Goal: Task Accomplishment & Management: Complete application form

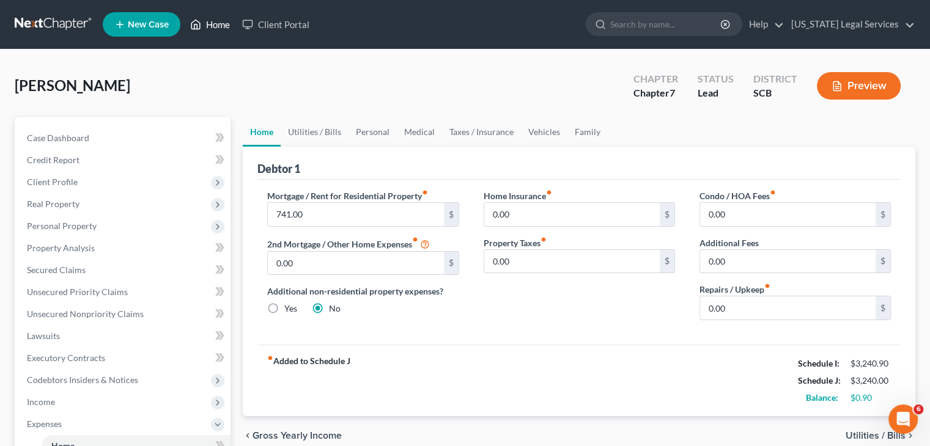
click at [225, 28] on link "Home" at bounding box center [210, 24] width 52 height 22
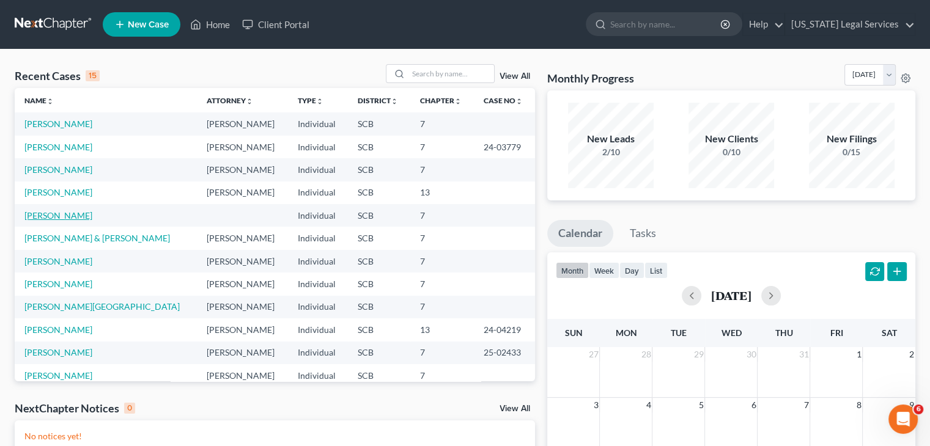
click at [62, 211] on link "[PERSON_NAME]" at bounding box center [58, 215] width 68 height 10
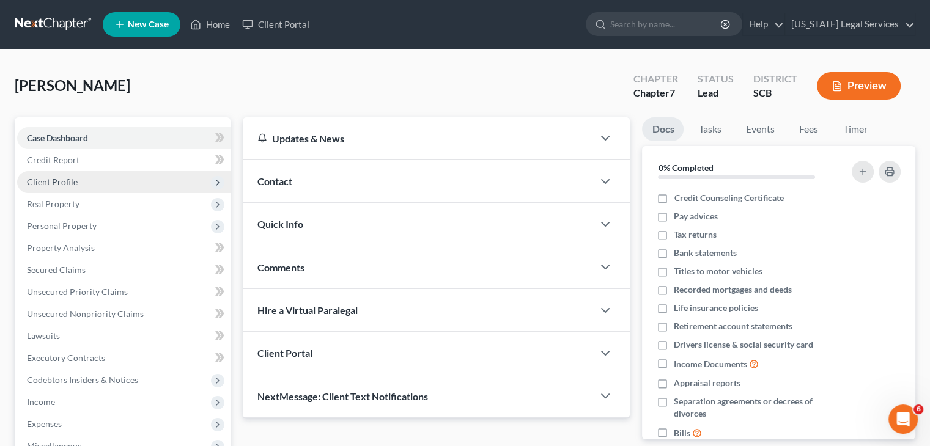
click at [84, 178] on span "Client Profile" at bounding box center [123, 182] width 213 height 22
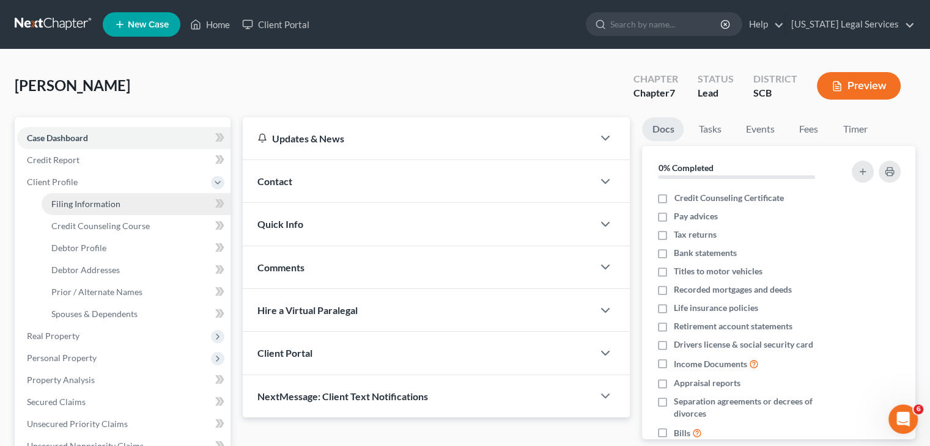
click at [107, 208] on span "Filing Information" at bounding box center [85, 204] width 69 height 10
select select "1"
select select "0"
select select "42"
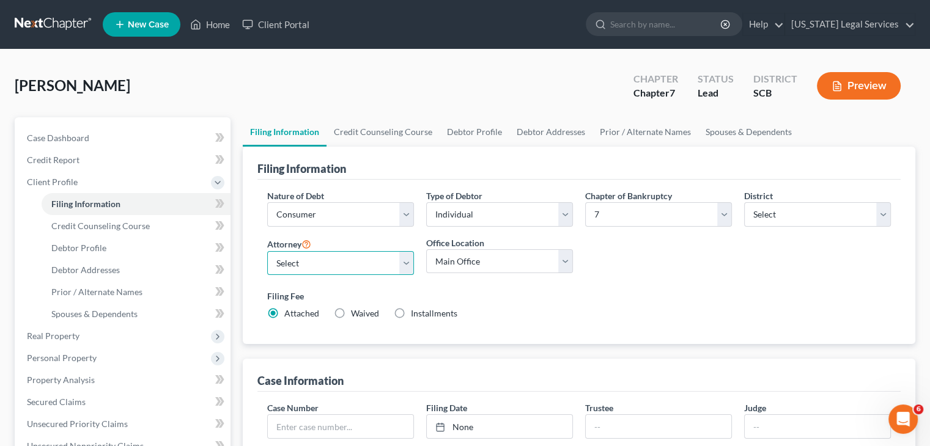
click at [336, 267] on select "Select [PERSON_NAME] - SCB [PERSON_NAME] - SCB [PERSON_NAME] - SCB [PERSON_NAME…" at bounding box center [340, 263] width 147 height 24
select select "0"
click at [267, 251] on select "Select [PERSON_NAME] - SCB [PERSON_NAME] - SCB [PERSON_NAME] - SCB [PERSON_NAME…" at bounding box center [340, 263] width 147 height 24
click at [466, 265] on select "Main Office SCLS-[GEOGRAPHIC_DATA] [GEOGRAPHIC_DATA]-[GEOGRAPHIC_DATA] [GEOGRAP…" at bounding box center [499, 261] width 147 height 24
select select "2"
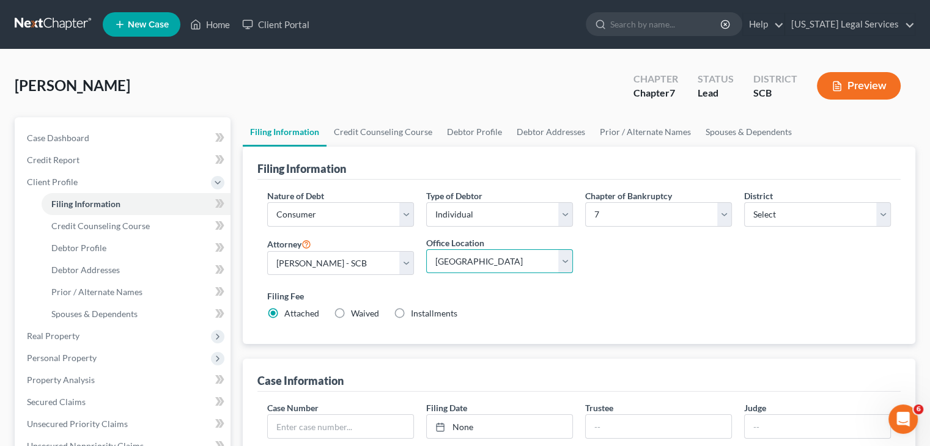
click at [426, 249] on select "Main Office SCLS-[GEOGRAPHIC_DATA] [GEOGRAPHIC_DATA]-[GEOGRAPHIC_DATA] [GEOGRAP…" at bounding box center [499, 261] width 147 height 24
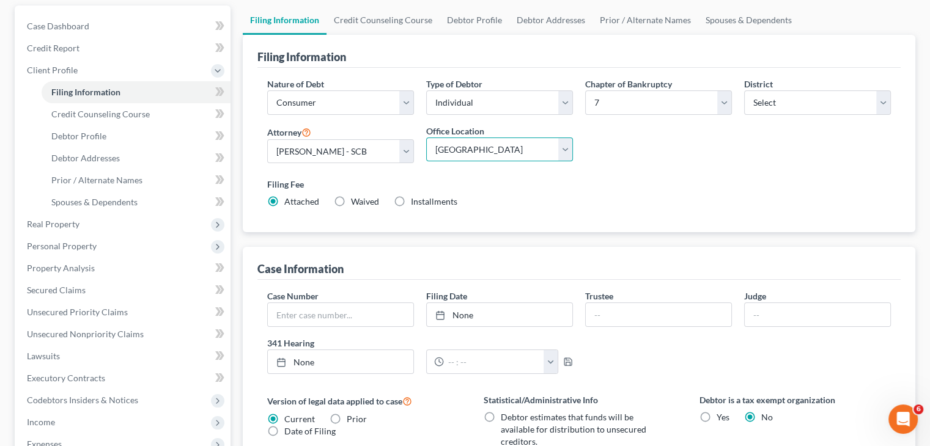
scroll to position [137, 0]
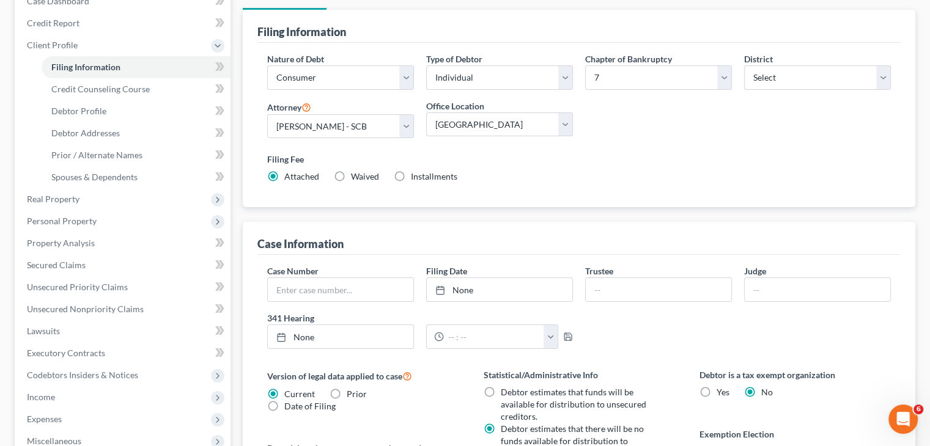
click at [351, 175] on label "Waived Waived" at bounding box center [365, 177] width 28 height 12
click at [356, 175] on input "Waived Waived" at bounding box center [360, 175] width 8 height 8
radio input "true"
radio input "false"
click at [362, 200] on div "Nature of Debt Select Business Consumer Other Nature of Business Select Clearin…" at bounding box center [578, 125] width 643 height 165
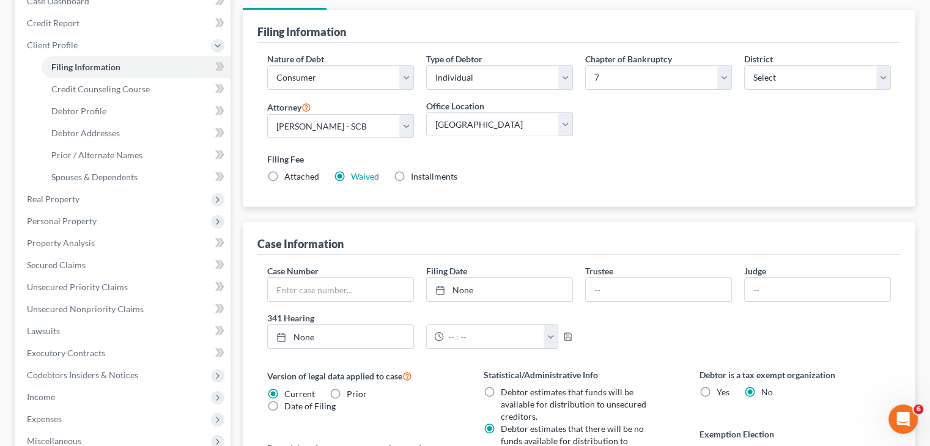
scroll to position [394, 0]
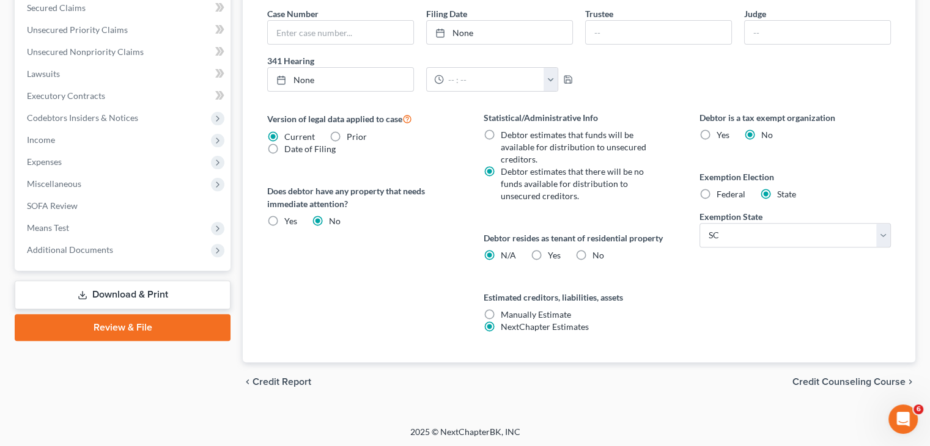
click at [836, 383] on span "Credit Counseling Course" at bounding box center [848, 382] width 113 height 10
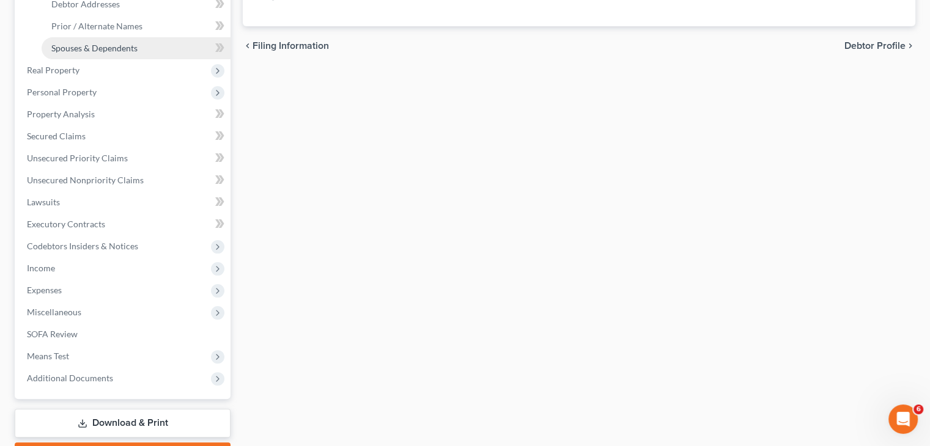
scroll to position [269, 0]
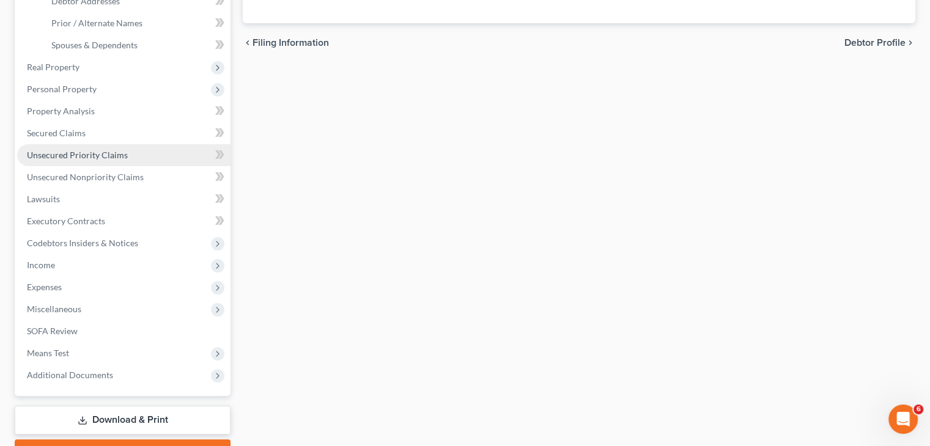
click at [110, 157] on span "Unsecured Priority Claims" at bounding box center [77, 155] width 101 height 10
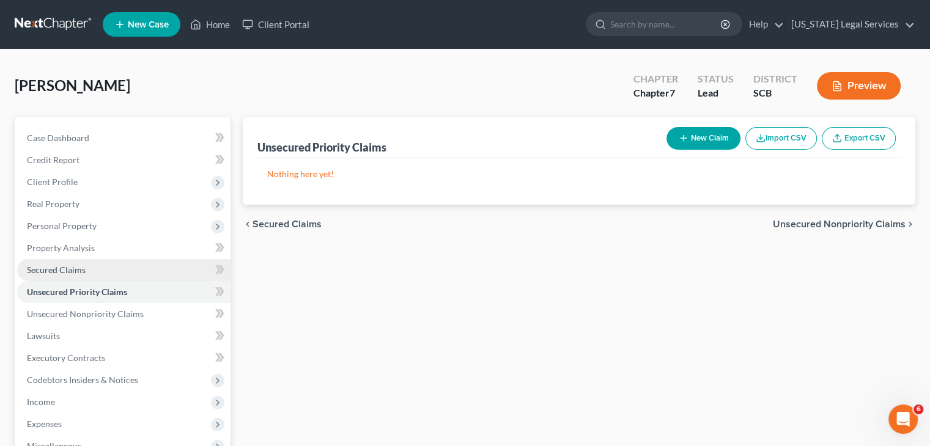
click at [95, 270] on link "Secured Claims" at bounding box center [123, 270] width 213 height 22
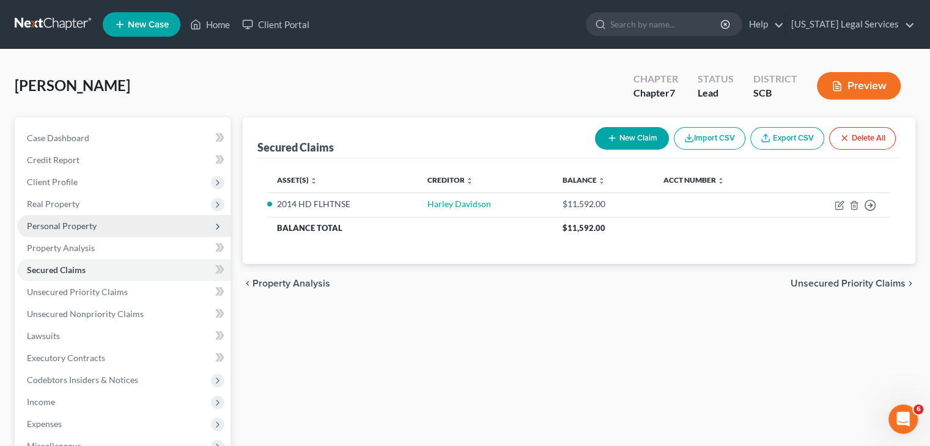
click at [87, 230] on span "Personal Property" at bounding box center [62, 226] width 70 height 10
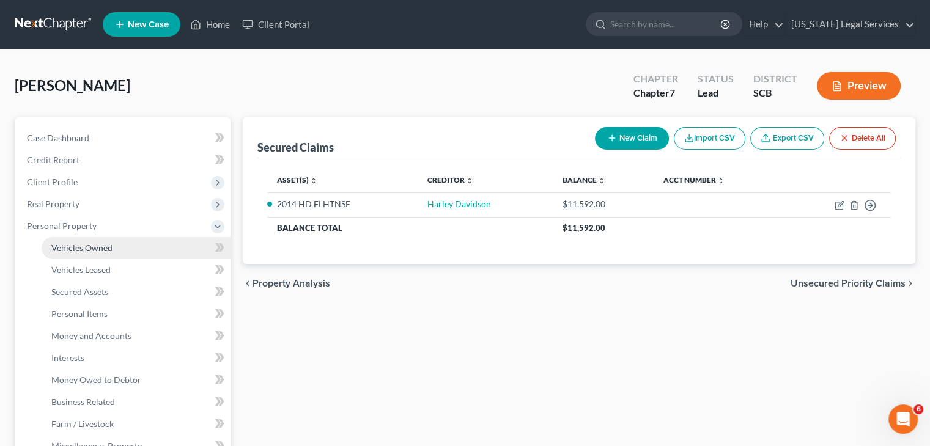
click at [108, 243] on span "Vehicles Owned" at bounding box center [81, 248] width 61 height 10
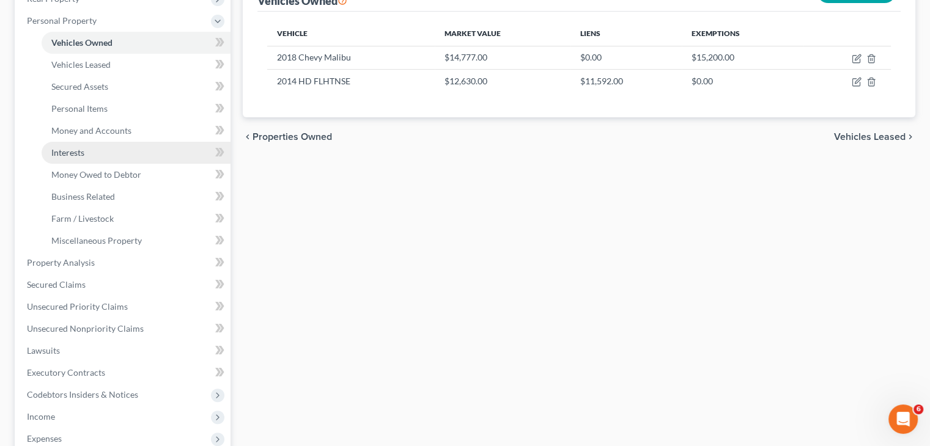
scroll to position [220, 0]
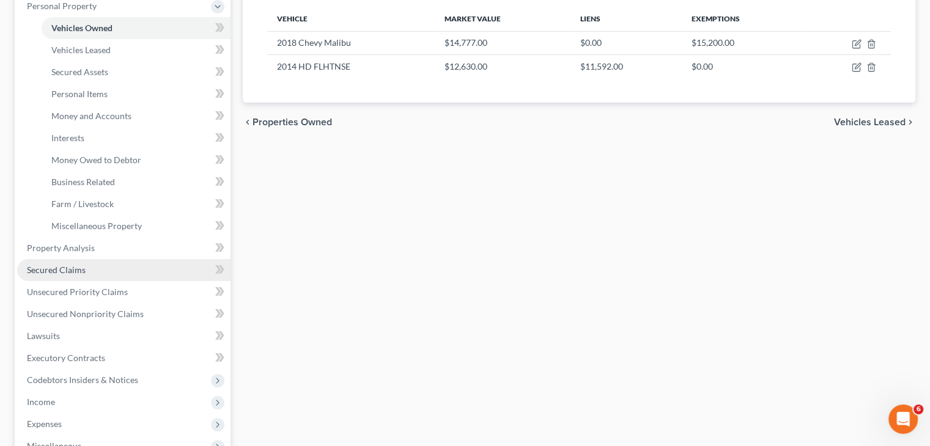
click at [89, 274] on link "Secured Claims" at bounding box center [123, 270] width 213 height 22
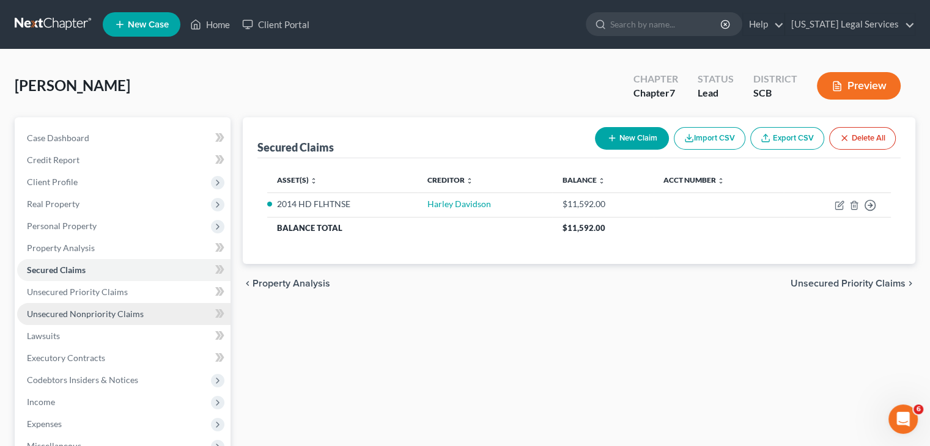
click at [109, 320] on link "Unsecured Nonpriority Claims" at bounding box center [123, 314] width 213 height 22
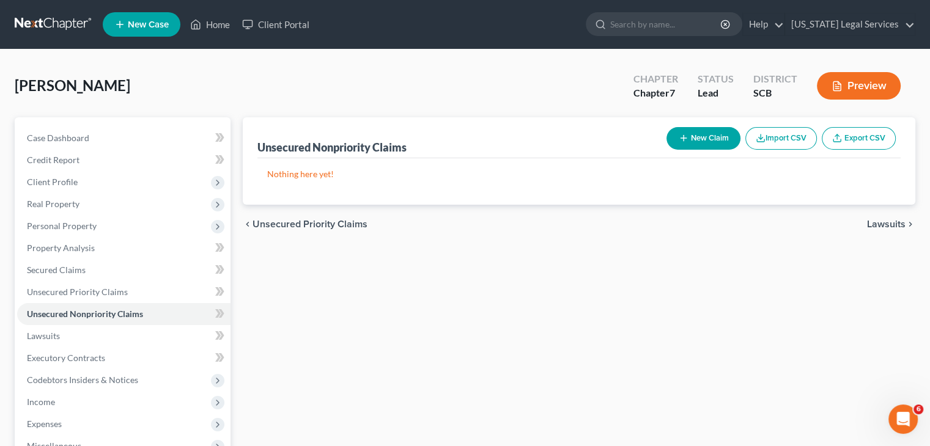
click at [689, 138] on button "New Claim" at bounding box center [703, 138] width 74 height 23
select select "0"
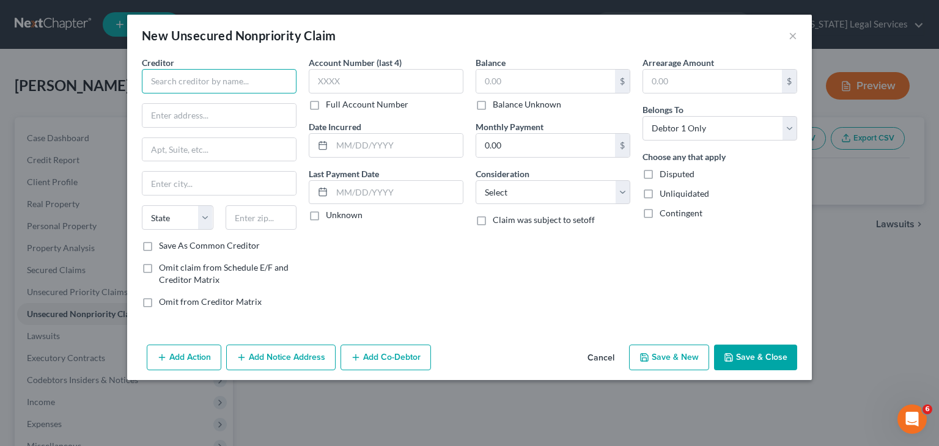
click at [245, 92] on input "text" at bounding box center [219, 81] width 155 height 24
type input "Heights Finance Quick Credit"
type input "[STREET_ADDRESS]"
type input "[PERSON_NAME]"
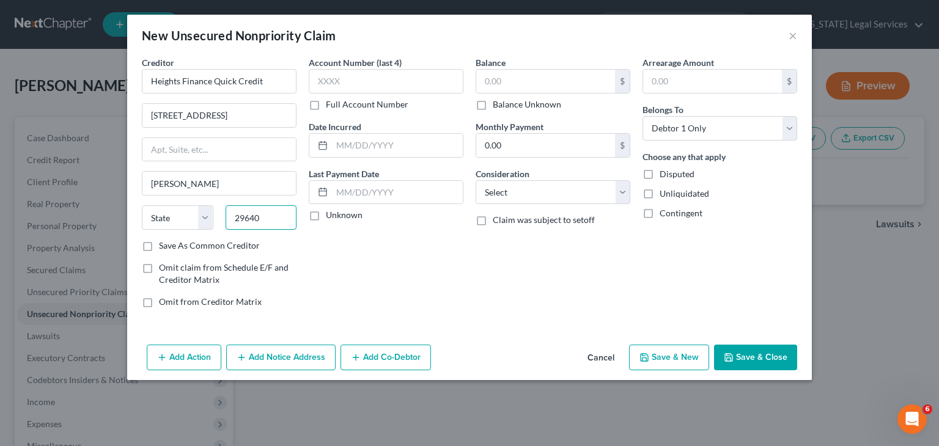
type input "29640"
select select "42"
click at [394, 287] on div "Account Number (last 4) Full Account Number Date Incurred Last Payment Date Unk…" at bounding box center [386, 187] width 167 height 262
click at [374, 79] on input "text" at bounding box center [386, 81] width 155 height 24
click at [523, 79] on input "text" at bounding box center [545, 81] width 139 height 23
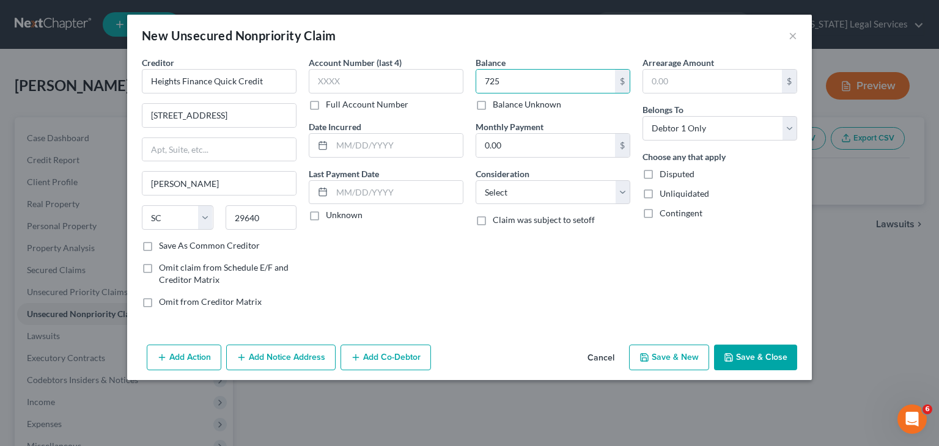
click at [760, 351] on button "Save & Close" at bounding box center [755, 358] width 83 height 26
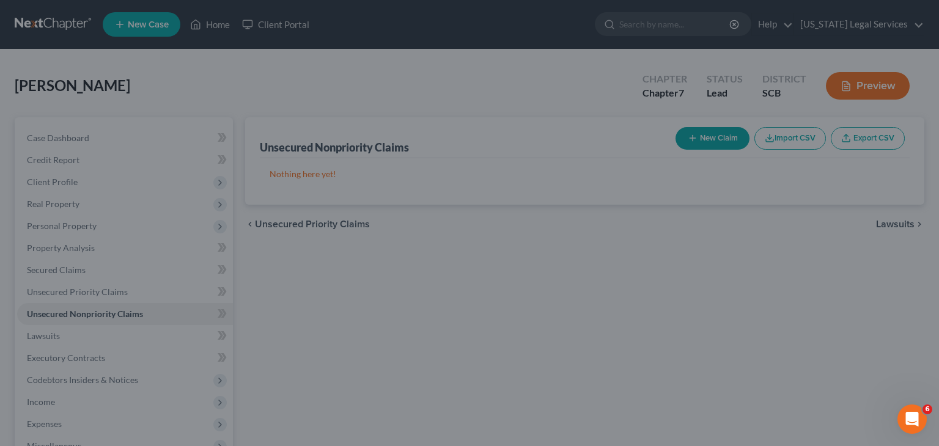
type input "725.00"
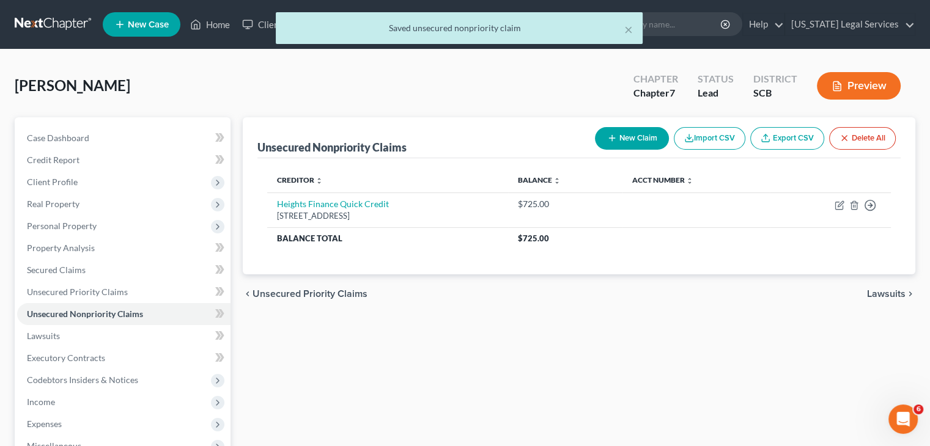
click at [637, 132] on button "New Claim" at bounding box center [632, 138] width 74 height 23
select select "0"
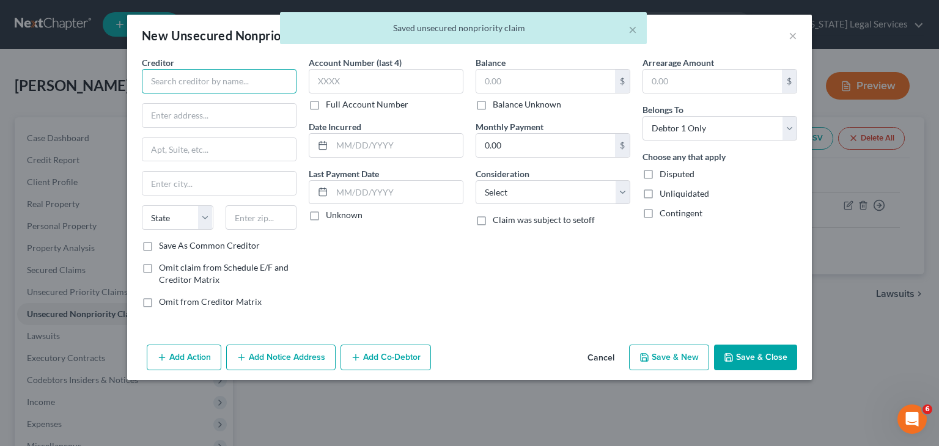
click at [240, 78] on input "text" at bounding box center [219, 81] width 155 height 24
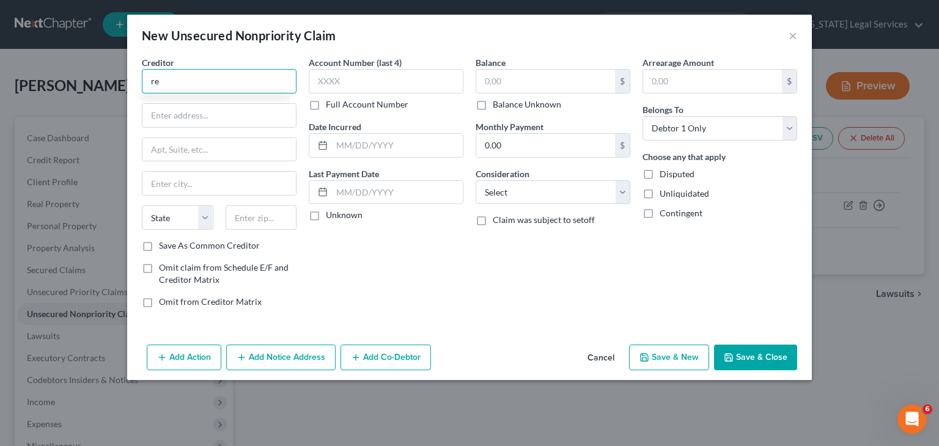
type input "r"
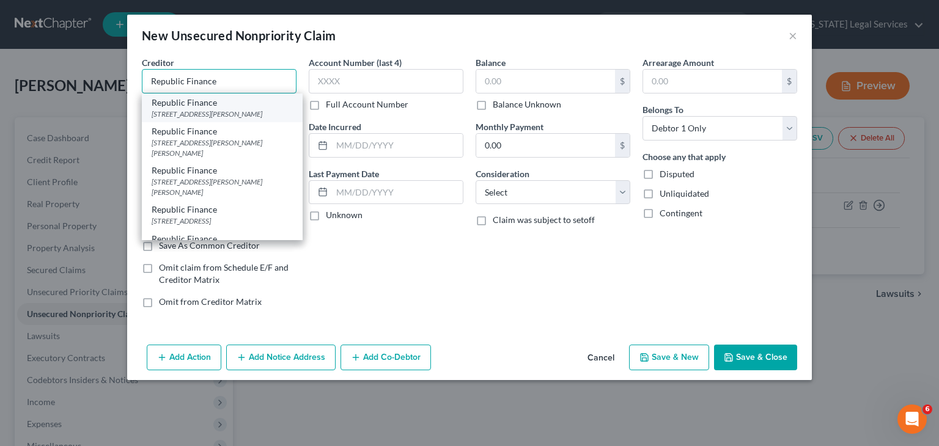
type input "Republic Finance"
click at [241, 119] on div "[STREET_ADDRESS][PERSON_NAME]" at bounding box center [222, 114] width 141 height 10
type input "[STREET_ADDRESS][PERSON_NAME]"
type input "[PERSON_NAME]"
select select "42"
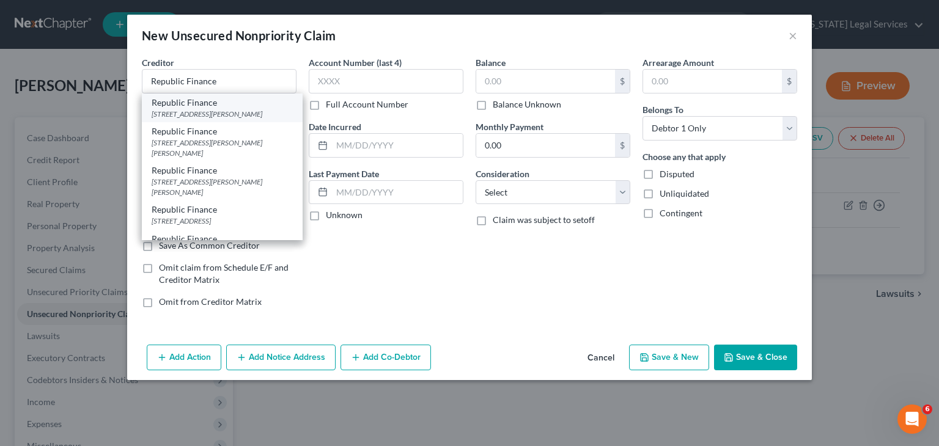
type input "29640"
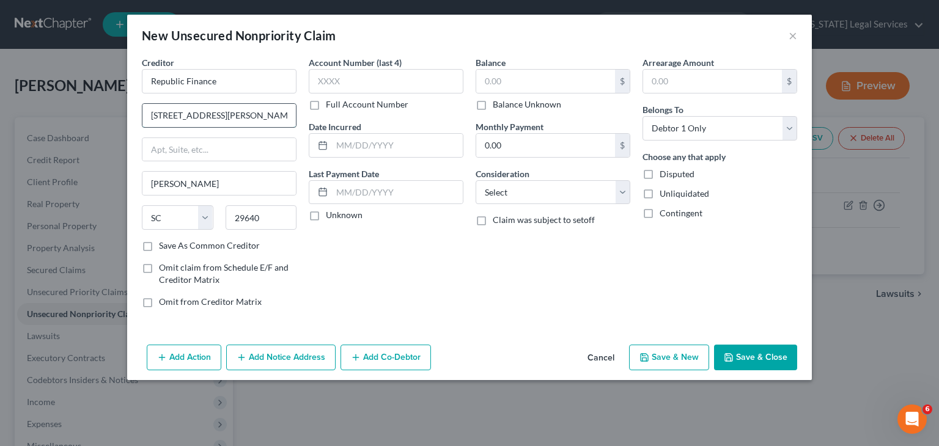
drag, startPoint x: 168, startPoint y: 118, endPoint x: 157, endPoint y: 116, distance: 11.3
click at [157, 116] on input "[STREET_ADDRESS][PERSON_NAME]" at bounding box center [218, 115] width 153 height 23
click at [175, 117] on input "[STREET_ADDRESS][PERSON_NAME]" at bounding box center [218, 115] width 153 height 23
drag, startPoint x: 171, startPoint y: 116, endPoint x: 156, endPoint y: 116, distance: 14.7
click at [156, 116] on input "[STREET_ADDRESS][PERSON_NAME]" at bounding box center [218, 115] width 153 height 23
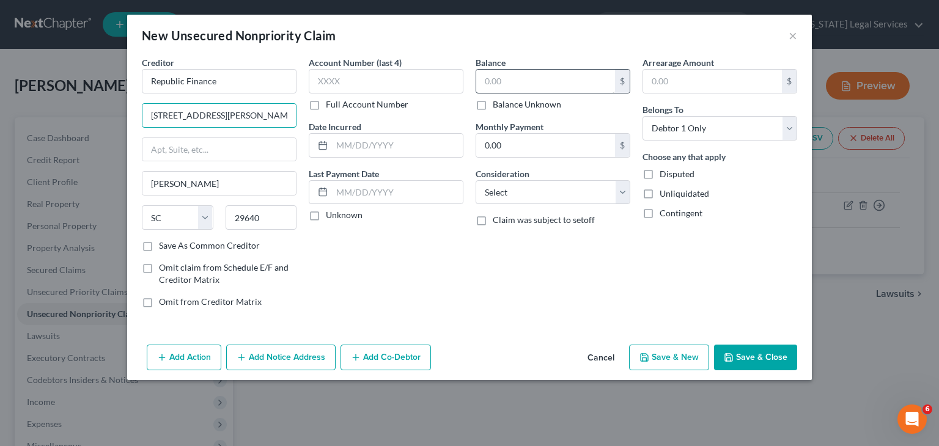
type input "[STREET_ADDRESS][PERSON_NAME]"
click at [516, 90] on input "text" at bounding box center [545, 81] width 139 height 23
click at [493, 102] on label "Balance Unknown" at bounding box center [527, 104] width 68 height 12
click at [497, 102] on input "Balance Unknown" at bounding box center [501, 102] width 8 height 8
checkbox input "true"
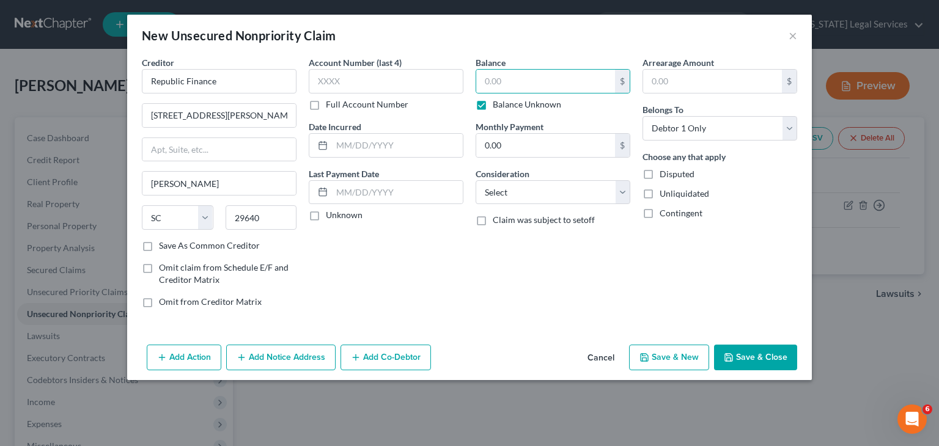
type input "0.00"
click at [728, 348] on button "Save & Close" at bounding box center [755, 358] width 83 height 26
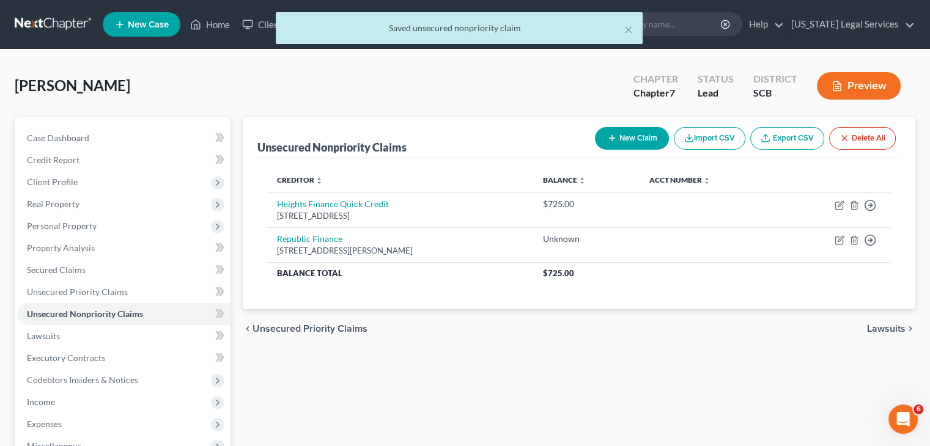
click at [637, 138] on button "New Claim" at bounding box center [632, 138] width 74 height 23
select select "0"
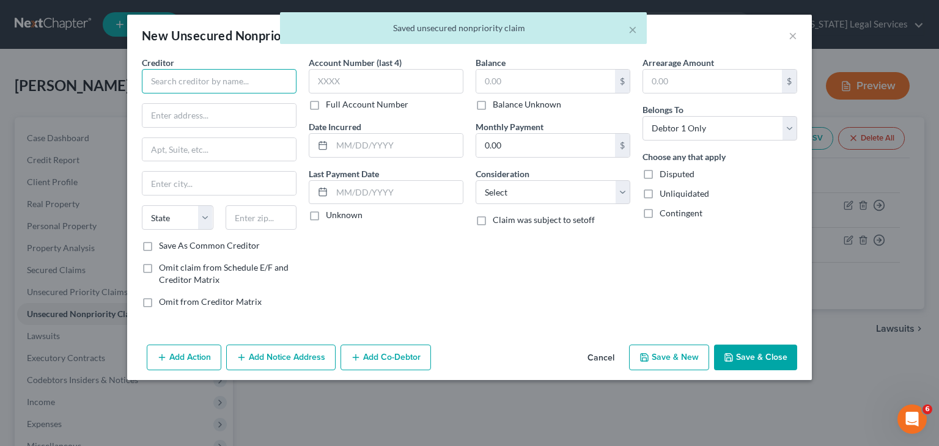
click at [216, 84] on input "text" at bounding box center [219, 81] width 155 height 24
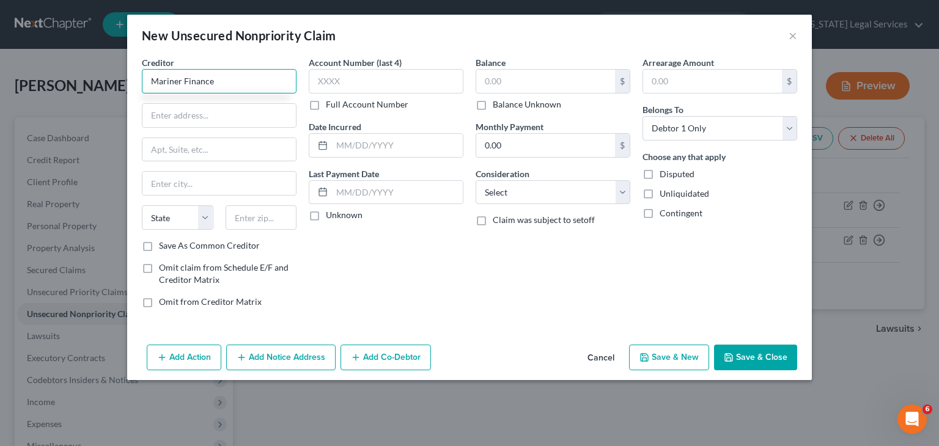
type input "Mariner Finance"
click at [204, 115] on input "[STREET_ADDRESS]" at bounding box center [218, 115] width 153 height 23
type input "[STREET_ADDRESS]"
drag, startPoint x: 204, startPoint y: 115, endPoint x: 186, endPoint y: 57, distance: 60.7
click at [186, 57] on div "Creditor * Mariner Finance" at bounding box center [219, 74] width 155 height 37
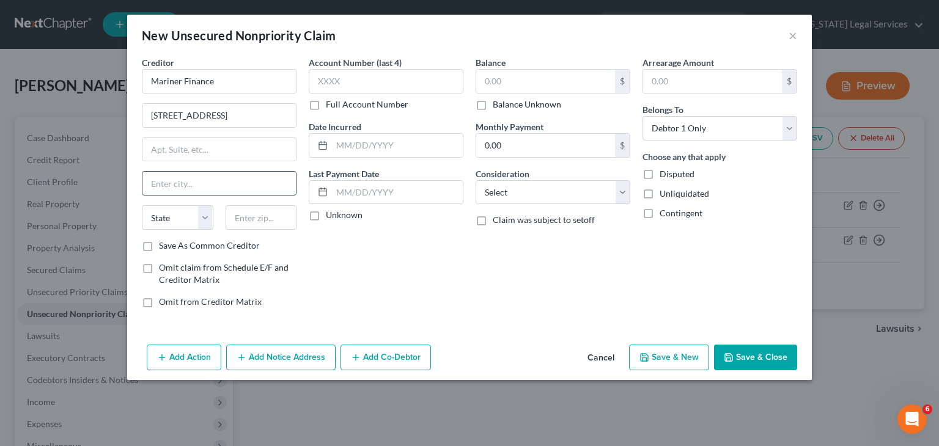
click at [187, 186] on input "text" at bounding box center [218, 183] width 153 height 23
type input "[GEOGRAPHIC_DATA]"
select select "42"
type input "29609"
click at [518, 82] on input "text" at bounding box center [545, 81] width 139 height 23
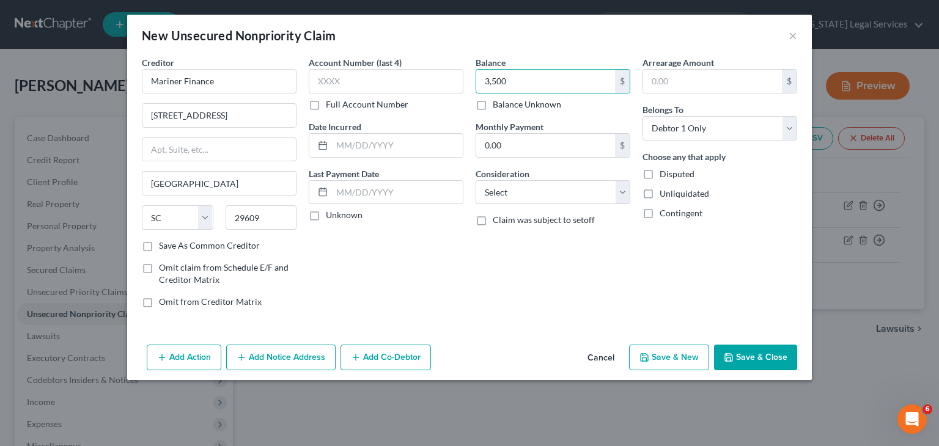
click at [733, 353] on icon "button" at bounding box center [729, 358] width 10 height 10
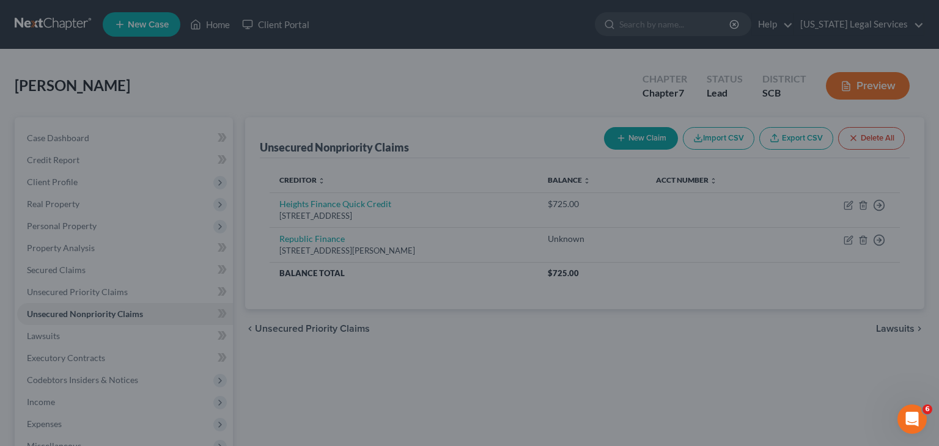
type input "3,500.00"
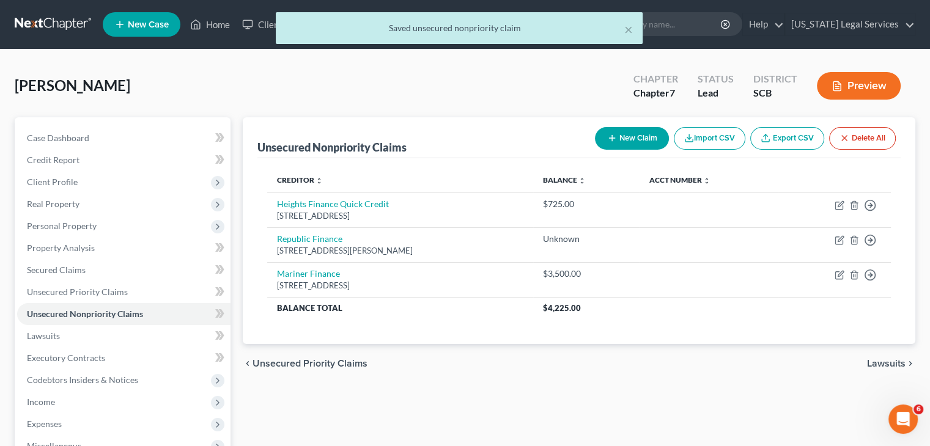
click at [645, 144] on button "New Claim" at bounding box center [632, 138] width 74 height 23
select select "0"
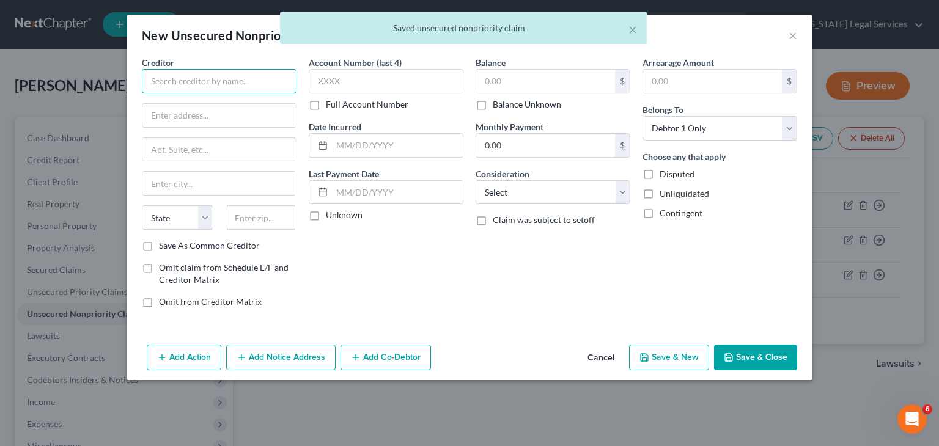
click at [230, 79] on input "text" at bounding box center [219, 81] width 155 height 24
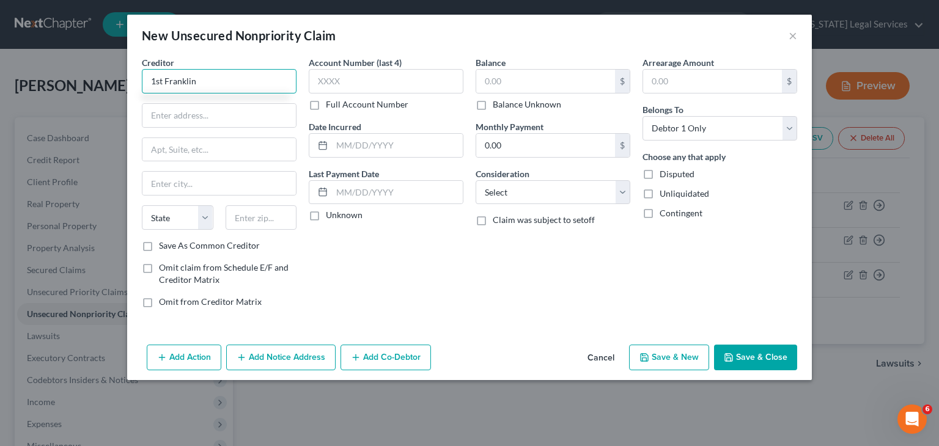
type input "1st Franklin"
type input "[STREET_ADDRESS][PERSON_NAME]"
type input "[PERSON_NAME]"
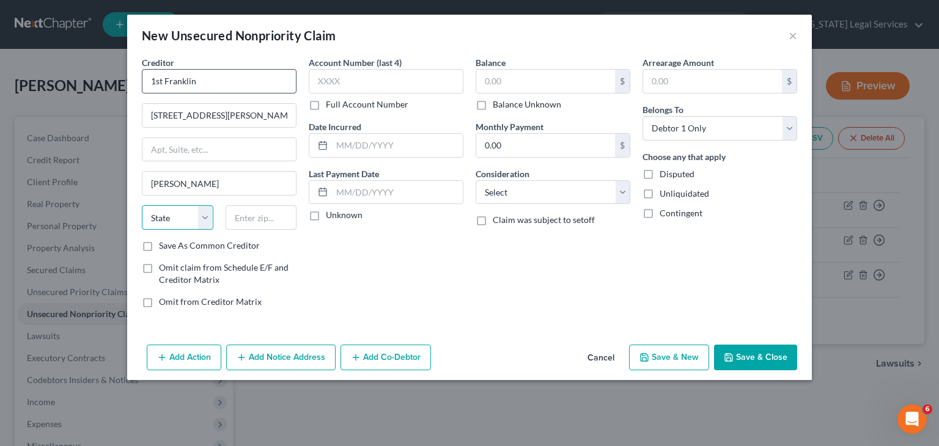
select select "42"
type input "29640"
click at [504, 86] on input "text" at bounding box center [545, 81] width 139 height 23
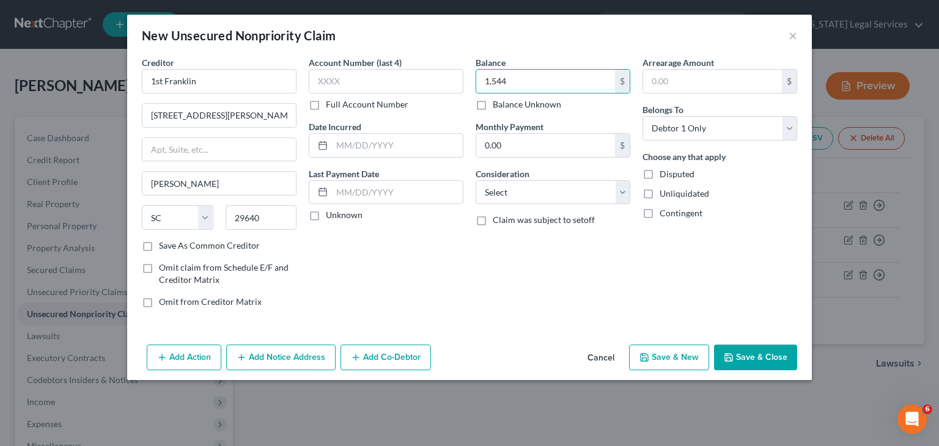
click at [752, 361] on button "Save & Close" at bounding box center [755, 358] width 83 height 26
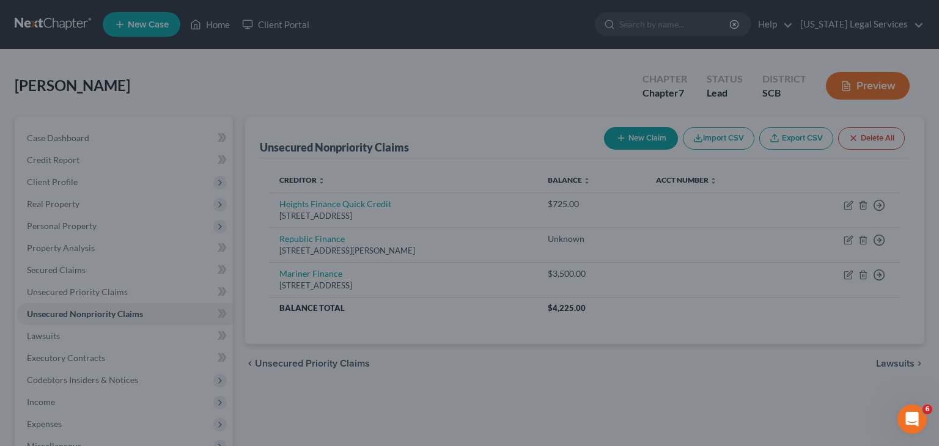
type input "1,544.00"
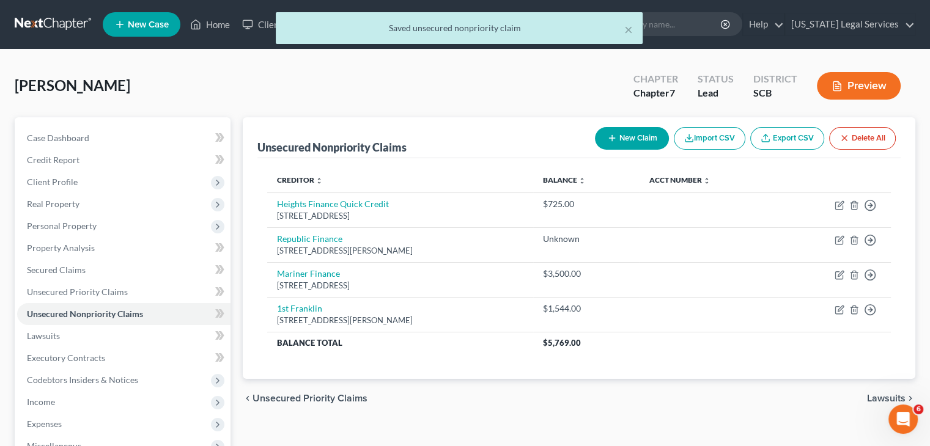
click at [640, 128] on button "New Claim" at bounding box center [632, 138] width 74 height 23
select select "0"
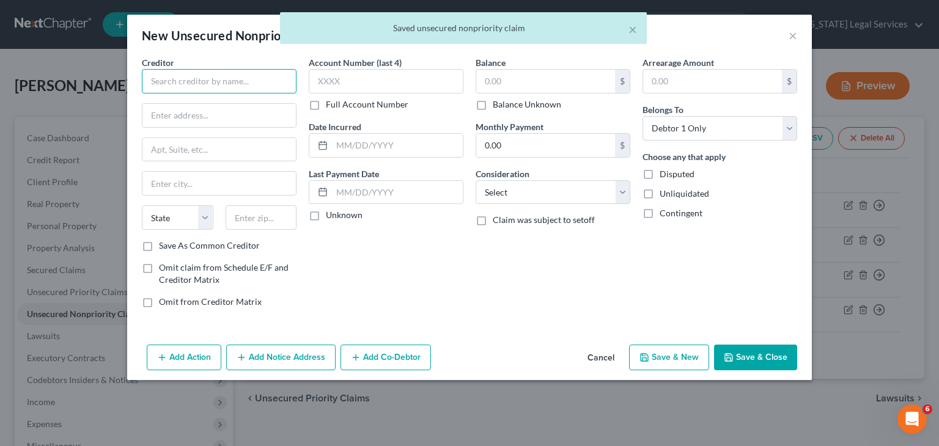
click at [221, 78] on input "text" at bounding box center [219, 81] width 155 height 24
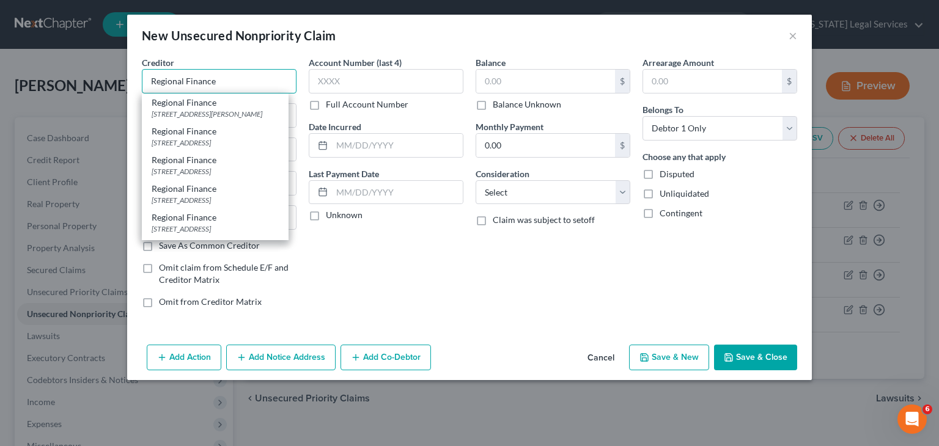
type input "Regional Finance"
click at [361, 246] on div "Account Number (last 4) Full Account Number Date Incurred Last Payment Date Unk…" at bounding box center [386, 187] width 167 height 262
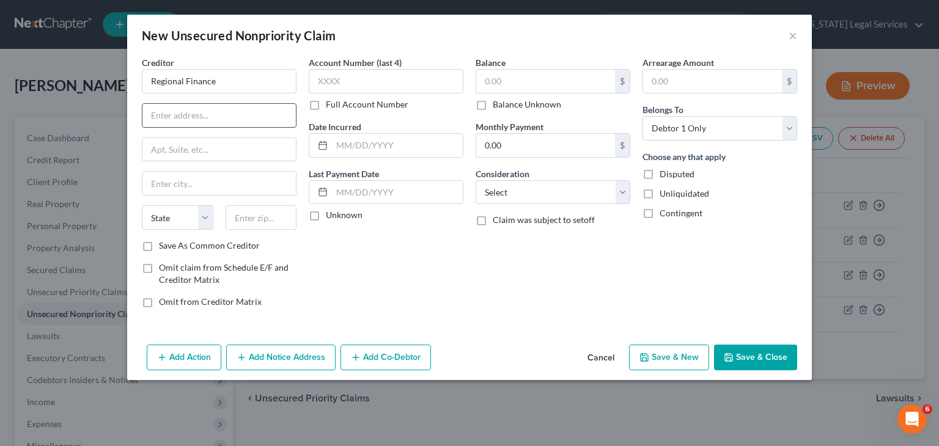
click at [204, 112] on input "text" at bounding box center [218, 115] width 153 height 23
type input "[STREET_ADDRESS][PERSON_NAME]"
type input "[PERSON_NAME]"
type input "29640"
click at [513, 86] on input "text" at bounding box center [545, 81] width 139 height 23
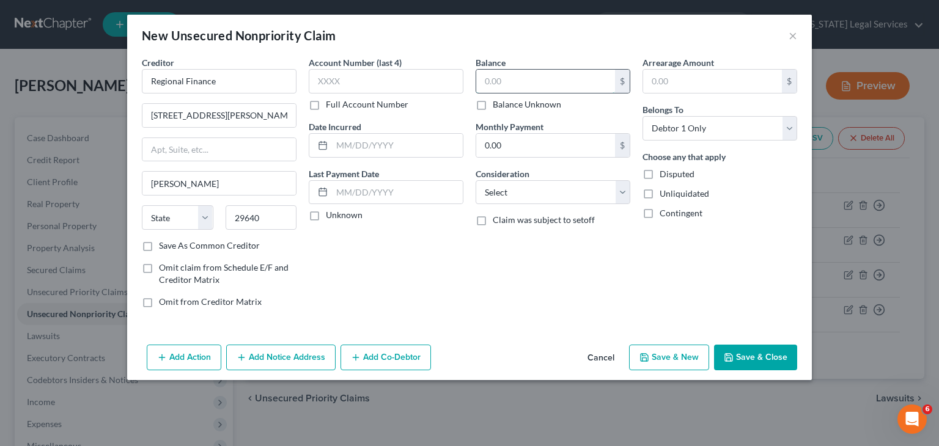
select select "42"
click at [780, 348] on button "Save & Close" at bounding box center [755, 358] width 83 height 26
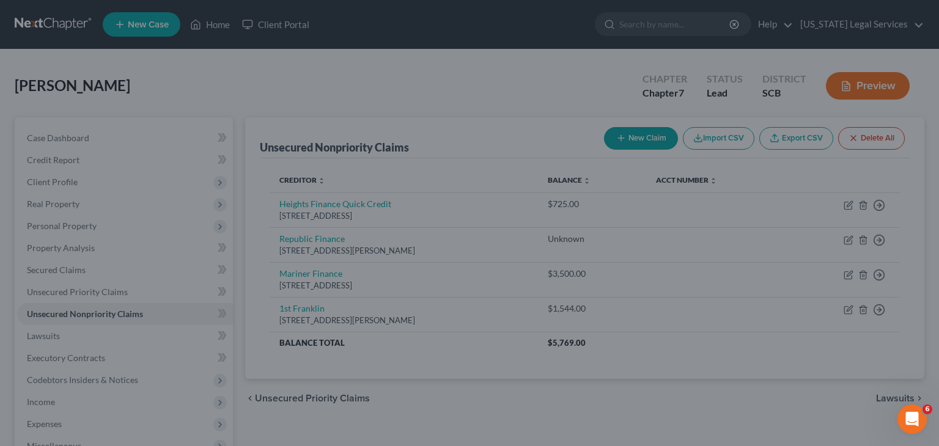
type input "7,324.00"
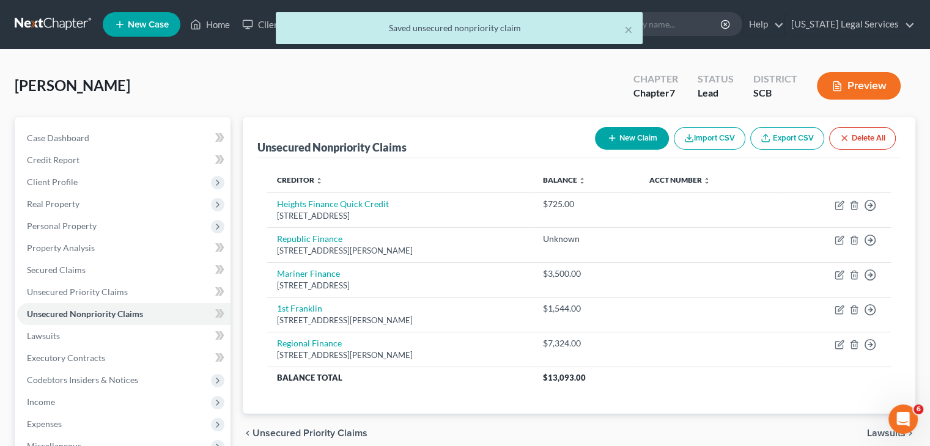
click at [640, 140] on button "New Claim" at bounding box center [632, 138] width 74 height 23
select select "0"
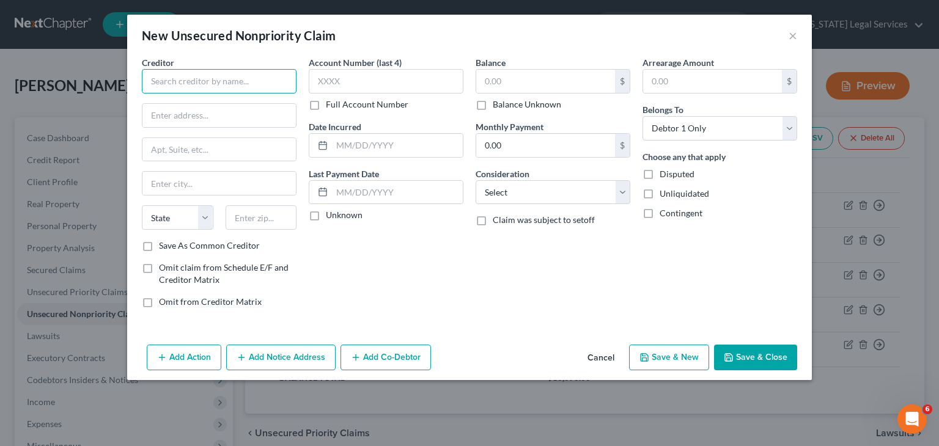
click at [237, 89] on input "text" at bounding box center [219, 81] width 155 height 24
type input "Internal Revenue Service"
paste input "P. O. Box 7346"
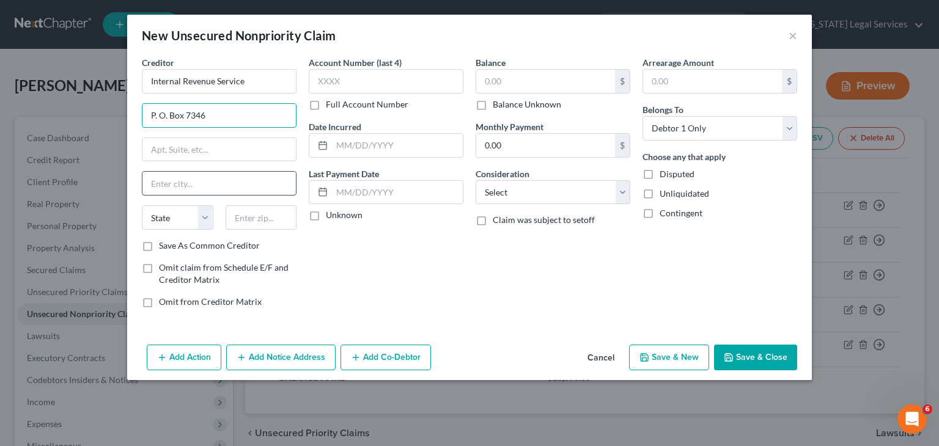
type input "P. O. Box 7346"
click at [178, 179] on input "text" at bounding box center [218, 183] width 153 height 23
click at [284, 218] on input "text" at bounding box center [262, 217] width 72 height 24
type input "19101"
click at [379, 270] on div "Account Number (last 4) Full Account Number Date Incurred Last Payment Date Unk…" at bounding box center [386, 187] width 167 height 262
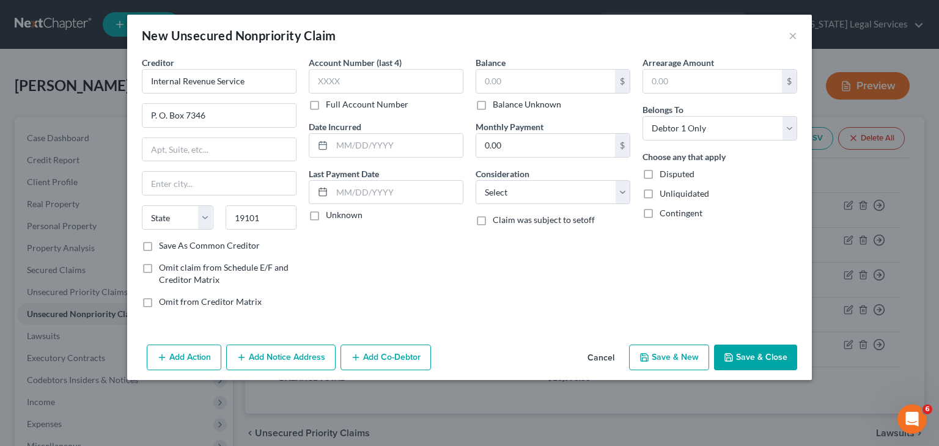
type input "[GEOGRAPHIC_DATA]"
select select "39"
click at [516, 82] on input "text" at bounding box center [545, 81] width 139 height 23
click at [733, 353] on icon "button" at bounding box center [729, 358] width 10 height 10
type input "11,000.00"
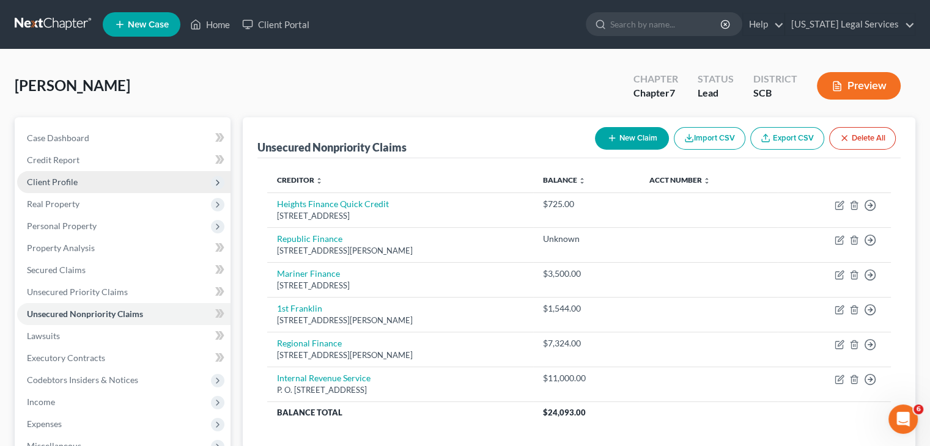
click at [76, 179] on span "Client Profile" at bounding box center [52, 182] width 51 height 10
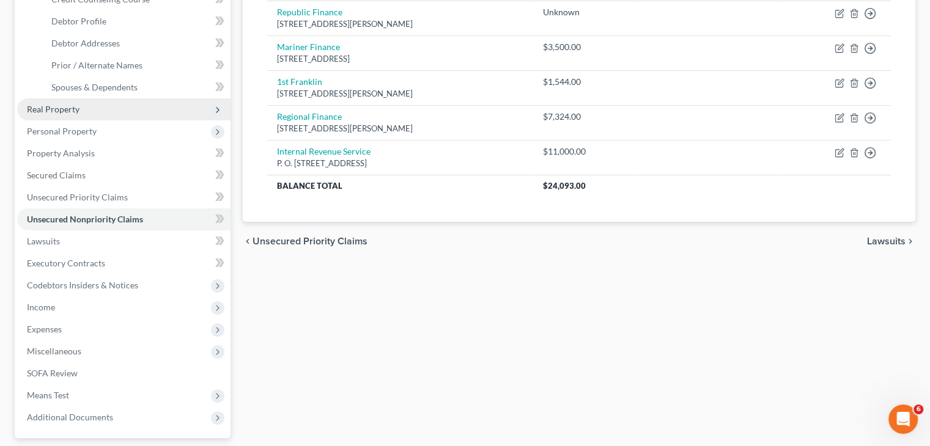
scroll to position [259, 0]
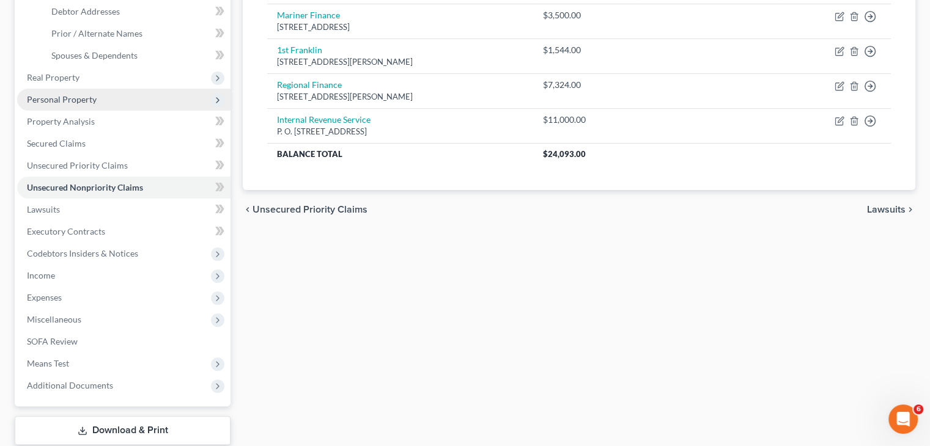
click at [88, 91] on span "Personal Property" at bounding box center [123, 100] width 213 height 22
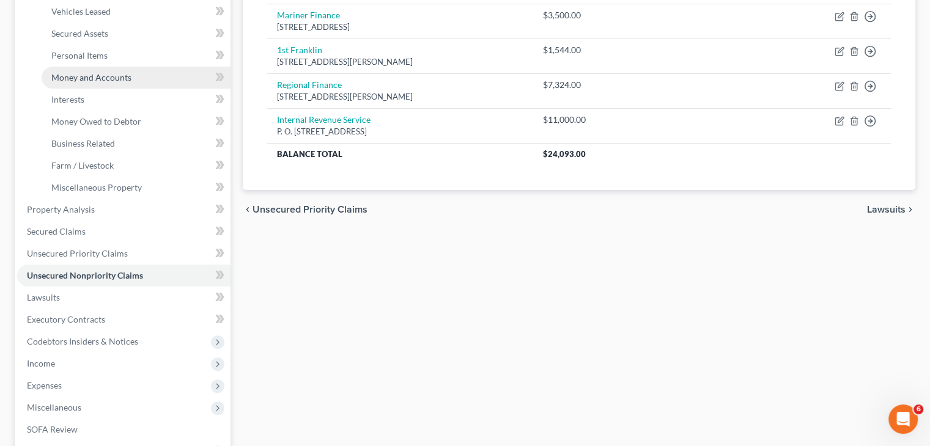
click at [103, 81] on span "Money and Accounts" at bounding box center [91, 77] width 80 height 10
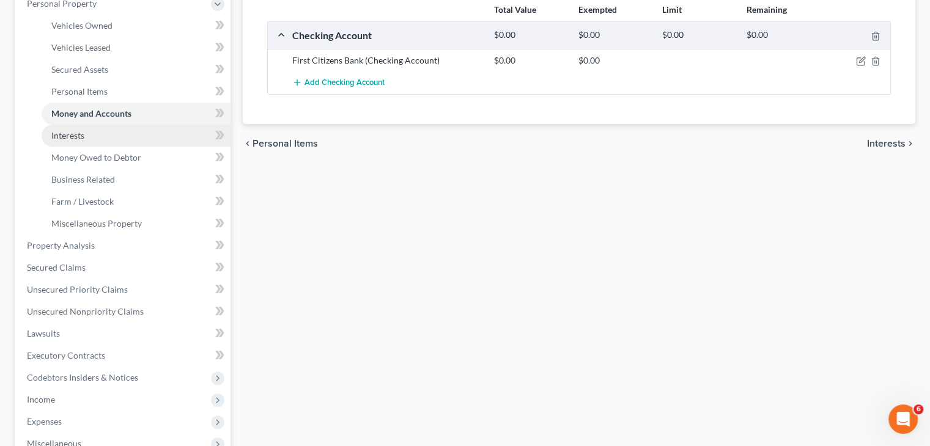
scroll to position [273, 0]
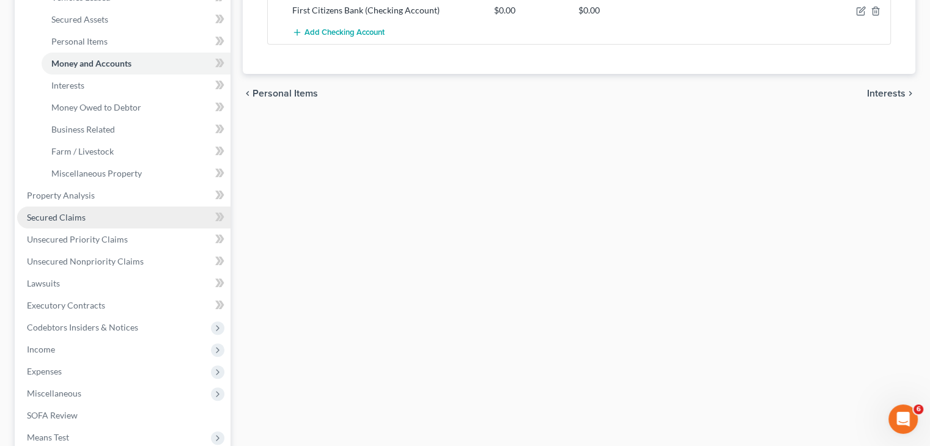
click at [86, 215] on link "Secured Claims" at bounding box center [123, 218] width 213 height 22
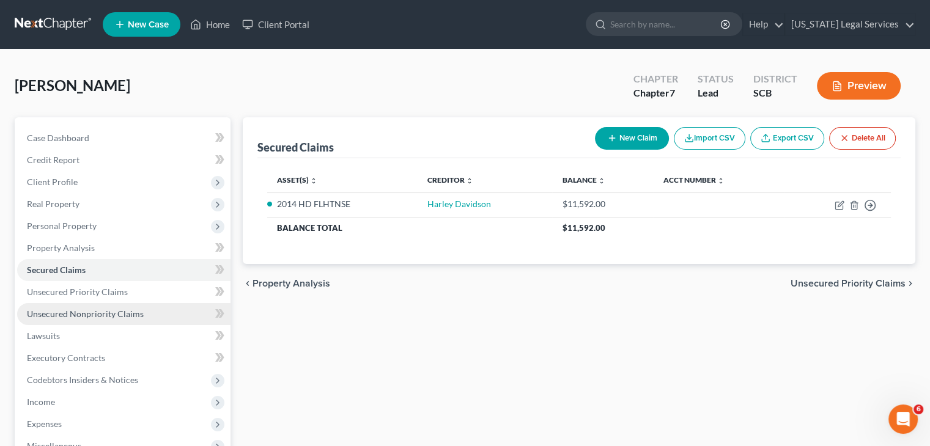
click at [119, 310] on span "Unsecured Nonpriority Claims" at bounding box center [85, 314] width 117 height 10
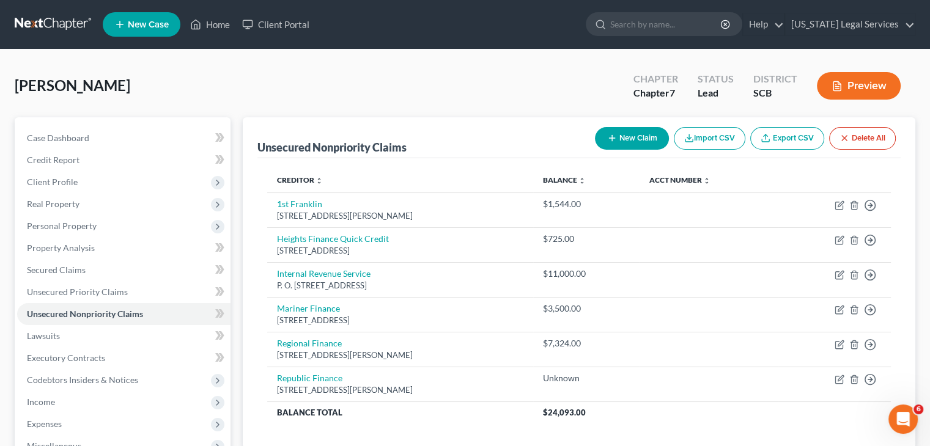
click at [640, 134] on button "New Claim" at bounding box center [632, 138] width 74 height 23
select select "0"
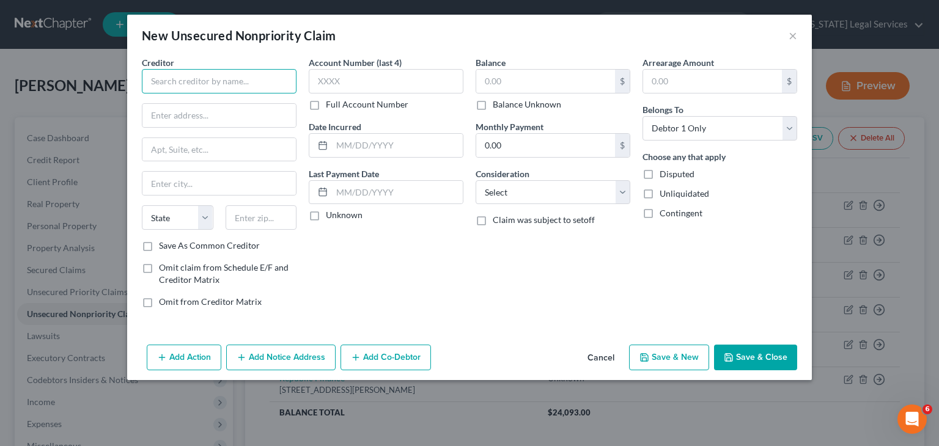
click at [238, 76] on input "text" at bounding box center [219, 81] width 155 height 24
paste input "Credit Card"
type input "Proser Credit Card"
click at [357, 91] on input "text" at bounding box center [386, 81] width 155 height 24
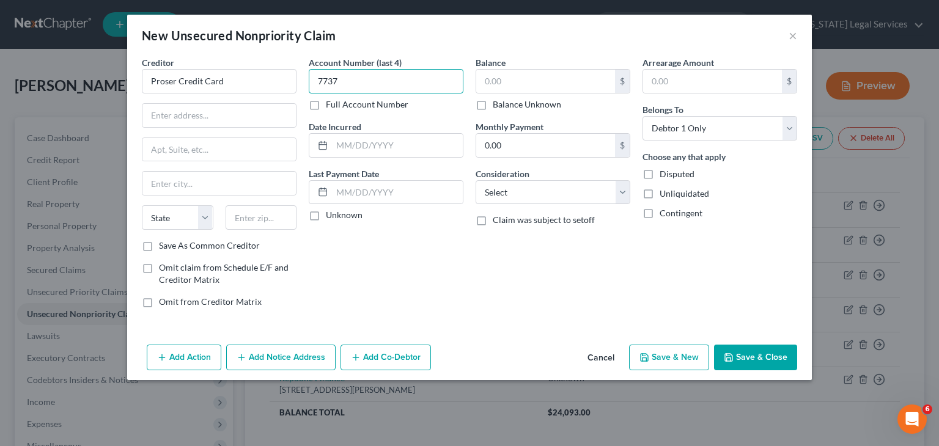
type input "7737"
click at [503, 75] on input "text" at bounding box center [545, 81] width 139 height 23
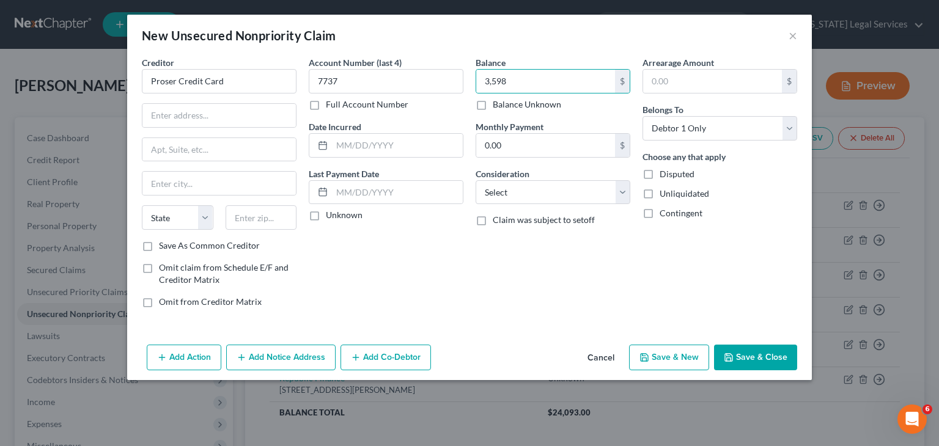
click at [757, 351] on button "Save & Close" at bounding box center [755, 358] width 83 height 26
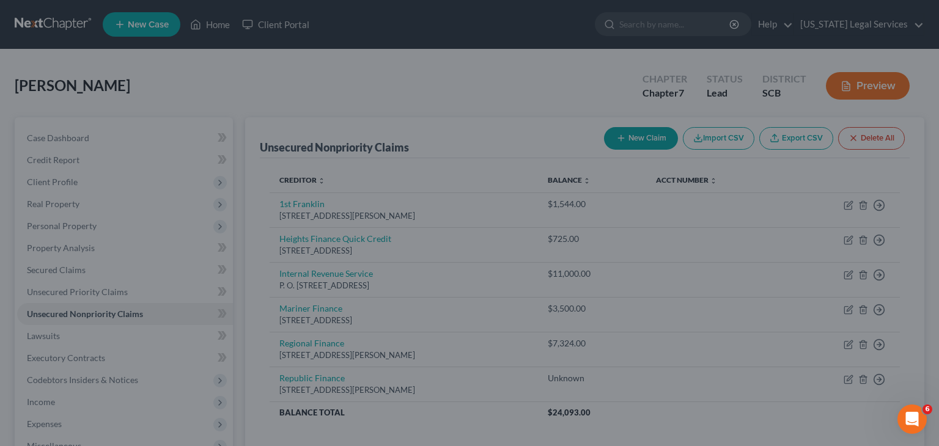
type input "3,598.00"
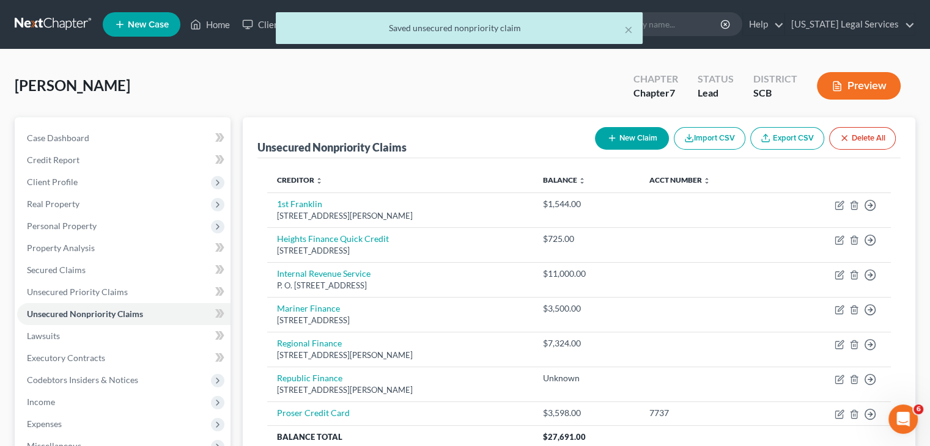
click at [647, 145] on button "New Claim" at bounding box center [632, 138] width 74 height 23
select select "0"
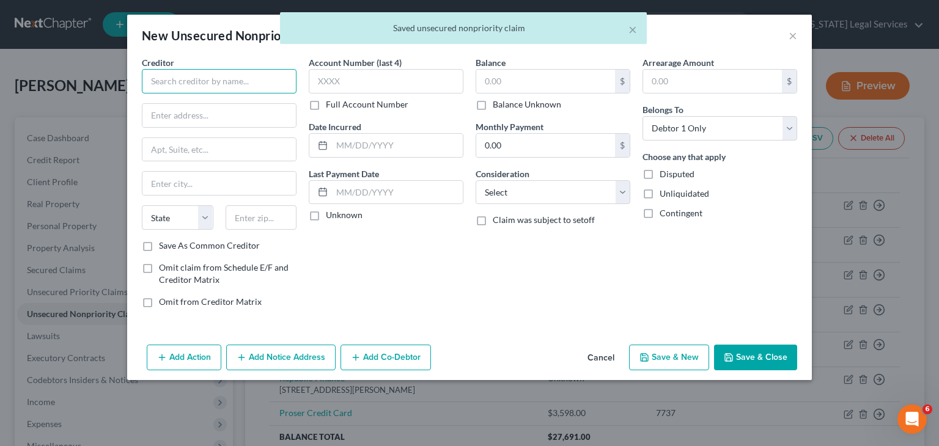
click at [219, 78] on input "text" at bounding box center [219, 81] width 155 height 24
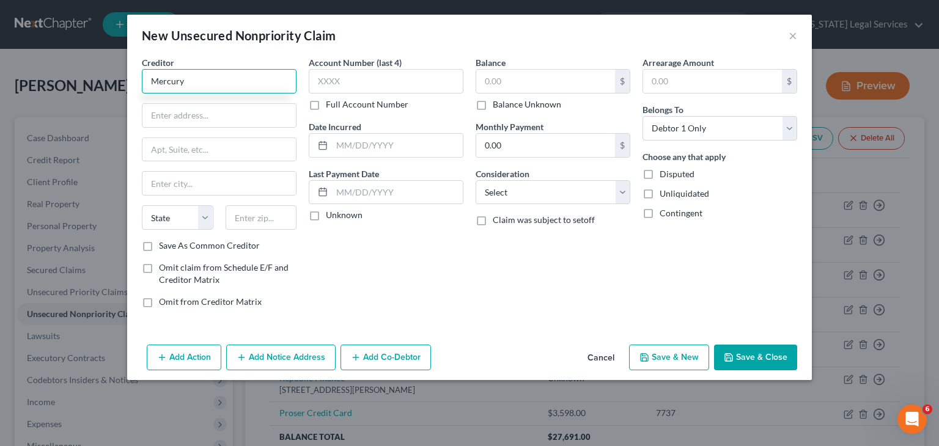
paste input "Credit Card"
click at [184, 81] on input "MercuryCredit Card" at bounding box center [219, 81] width 155 height 24
type input "Mercury Credit Card"
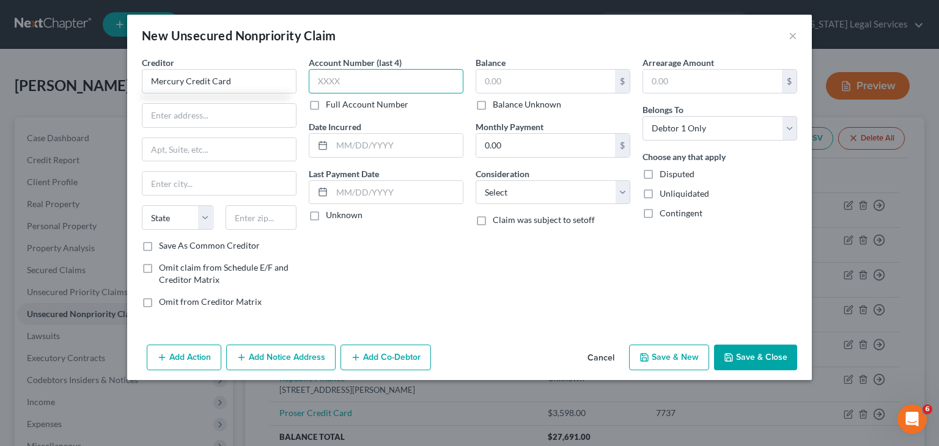
click at [317, 89] on input "text" at bounding box center [386, 81] width 155 height 24
type input "8246"
click at [515, 81] on input "text" at bounding box center [545, 81] width 139 height 23
click at [728, 350] on button "Save & Close" at bounding box center [755, 358] width 83 height 26
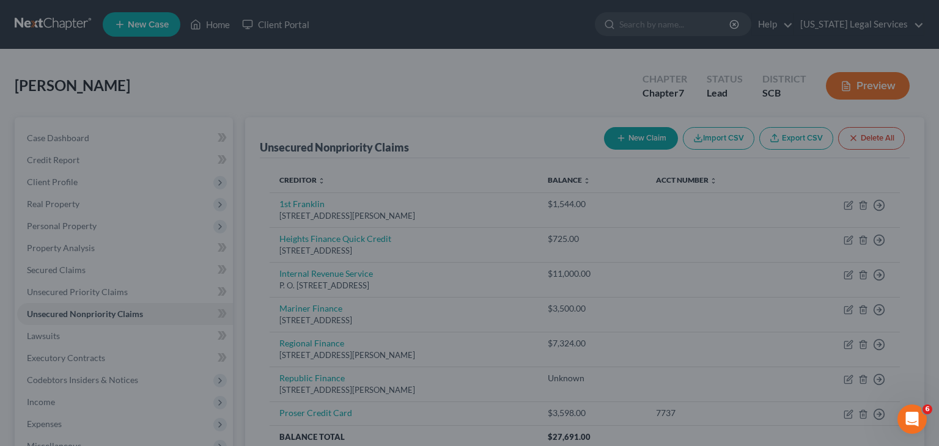
type input "2,003.00"
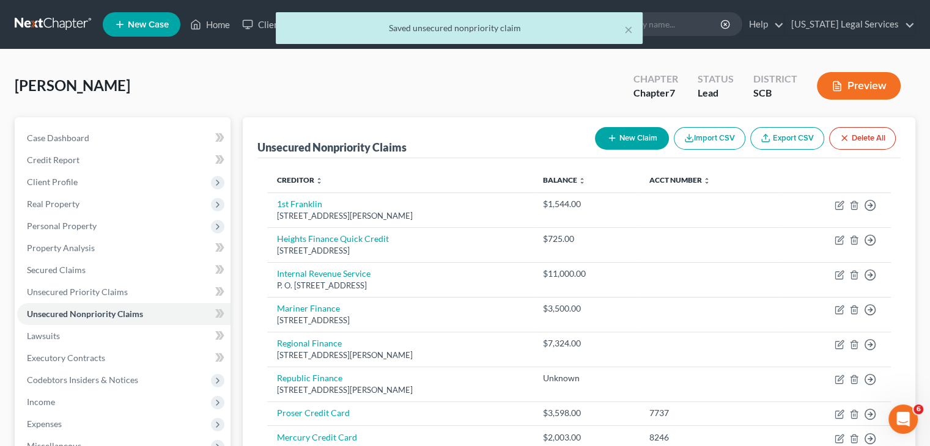
click at [629, 144] on button "New Claim" at bounding box center [632, 138] width 74 height 23
select select "0"
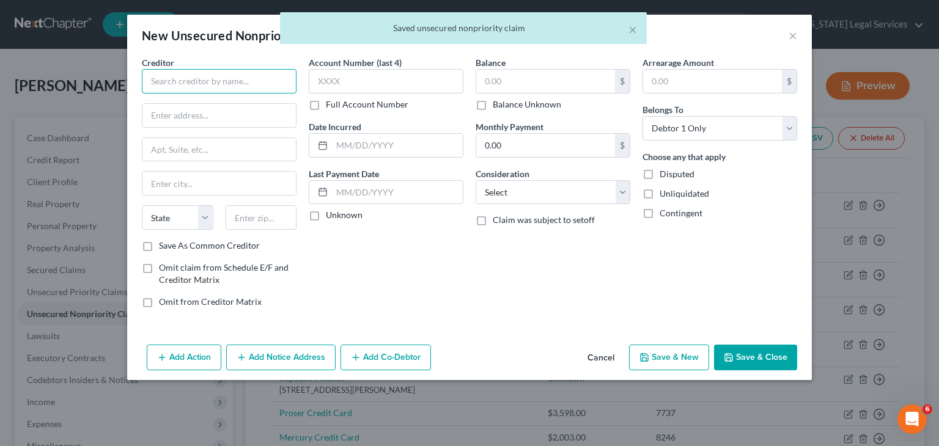
click at [218, 86] on input "text" at bounding box center [219, 81] width 155 height 24
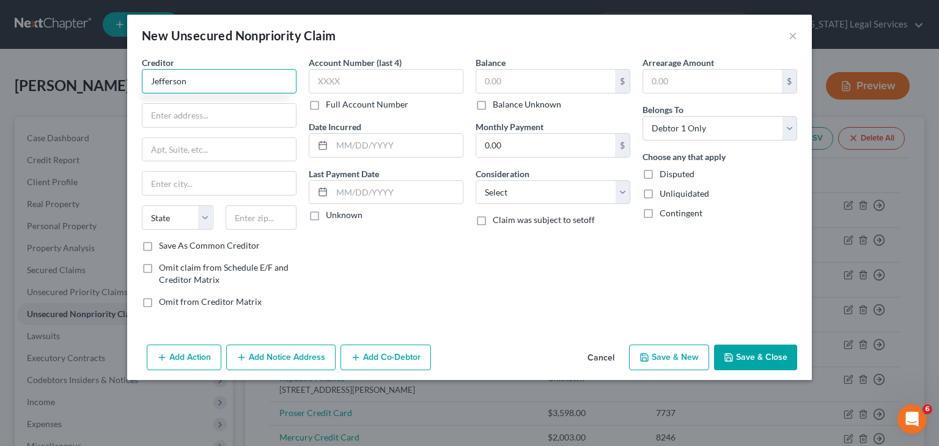
paste input "Credit Card"
click at [189, 81] on input "Jefferson Credit Card" at bounding box center [219, 81] width 155 height 24
type input "Jefferson Capital Credit Card"
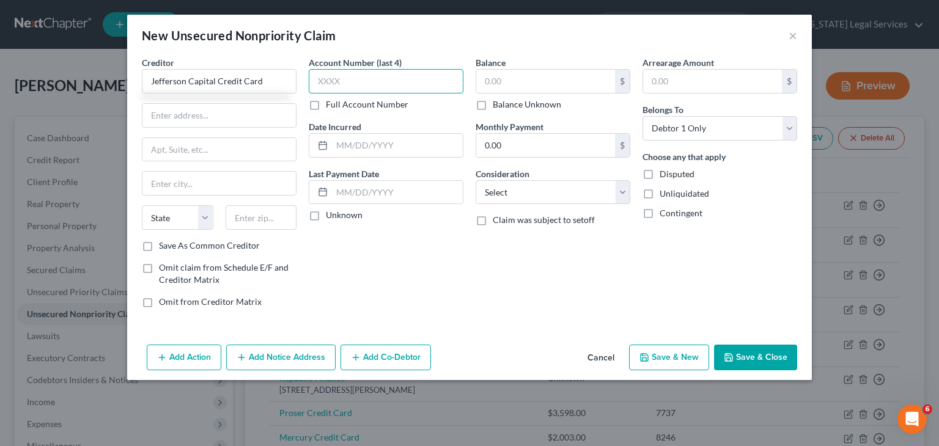
click at [340, 85] on input "text" at bounding box center [386, 81] width 155 height 24
click at [529, 82] on input "text" at bounding box center [545, 81] width 139 height 23
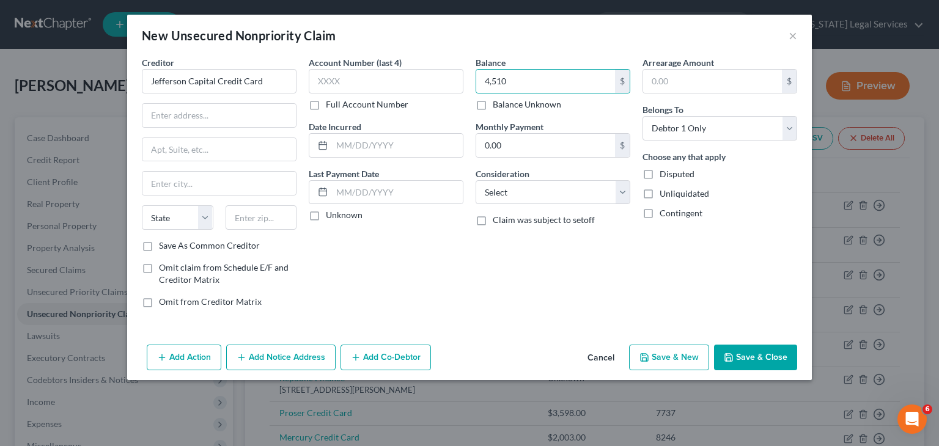
click at [750, 358] on button "Save & Close" at bounding box center [755, 358] width 83 height 26
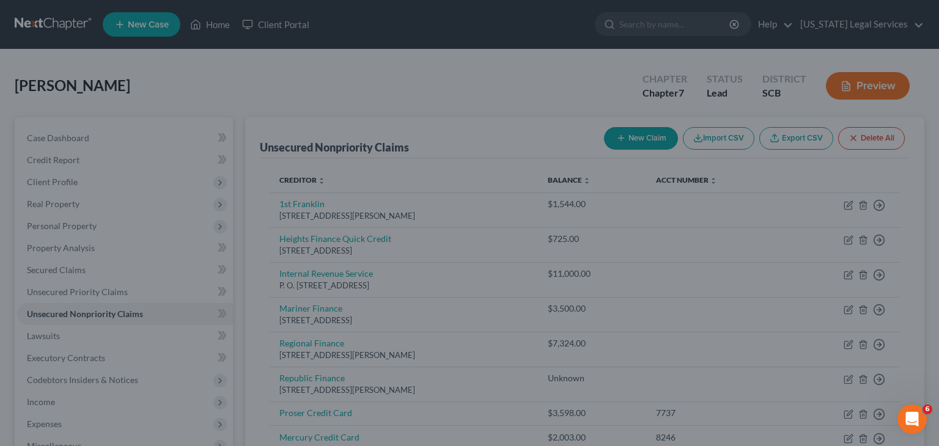
type input "4,510.00"
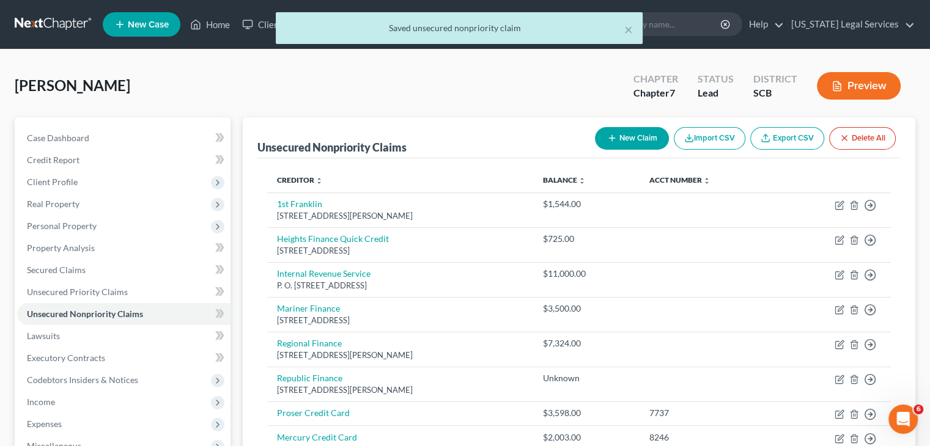
click at [619, 138] on button "New Claim" at bounding box center [632, 138] width 74 height 23
select select "0"
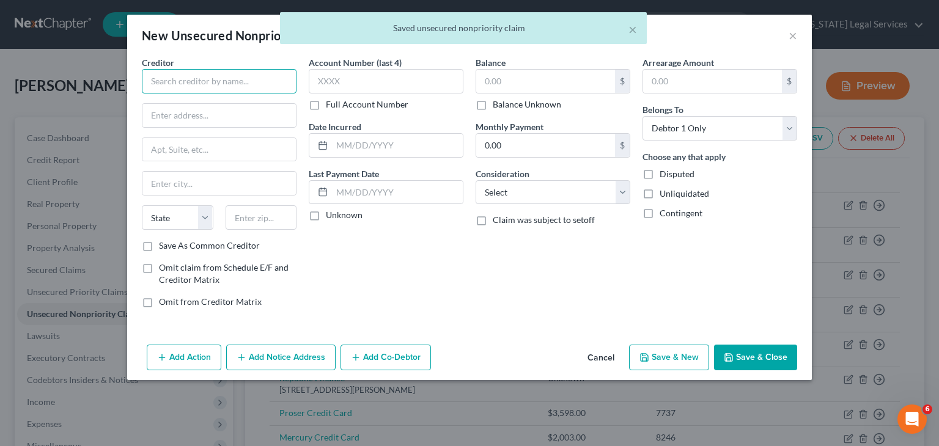
click at [256, 86] on input "text" at bounding box center [219, 81] width 155 height 24
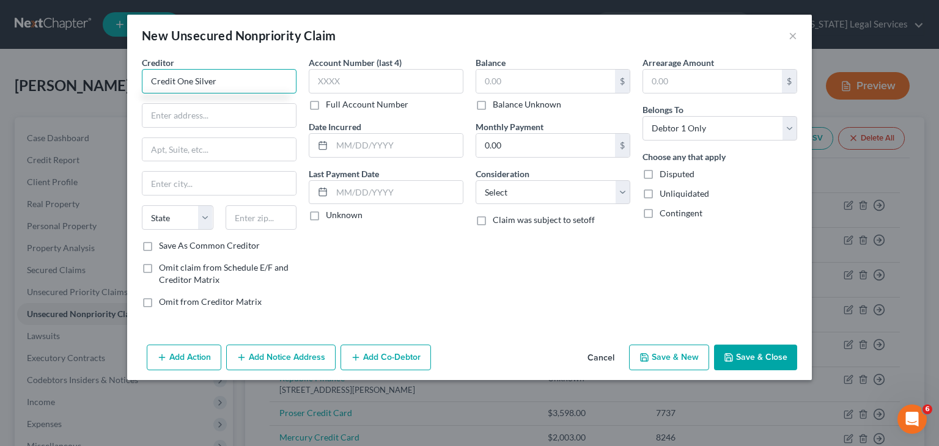
paste input "Credit Card"
type input "Credit One Silver Credit Card"
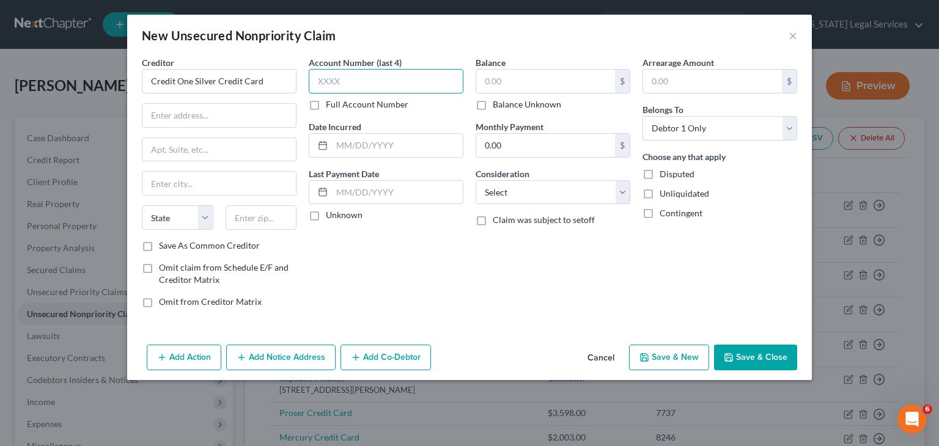
click at [356, 79] on input "text" at bounding box center [386, 81] width 155 height 24
type input "6742"
click at [518, 84] on input "text" at bounding box center [545, 81] width 139 height 23
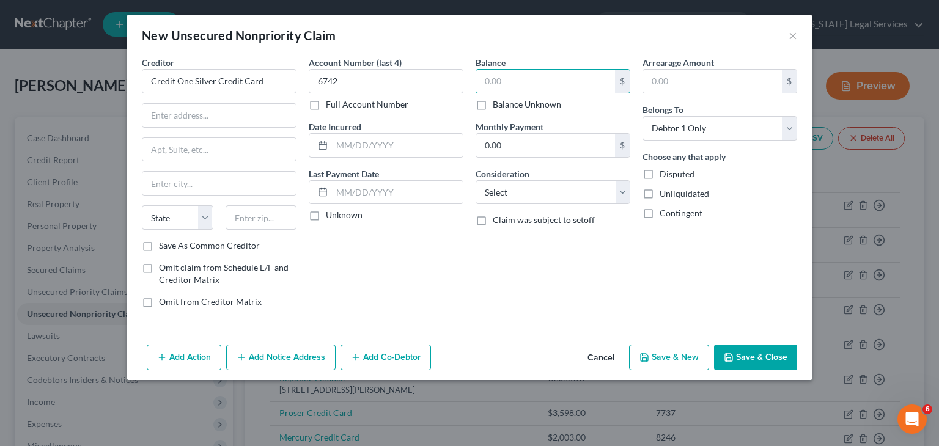
click at [505, 103] on label "Balance Unknown" at bounding box center [527, 104] width 68 height 12
click at [505, 103] on input "Balance Unknown" at bounding box center [501, 102] width 8 height 8
checkbox input "true"
type input "0.00"
click at [739, 358] on button "Save & Close" at bounding box center [755, 358] width 83 height 26
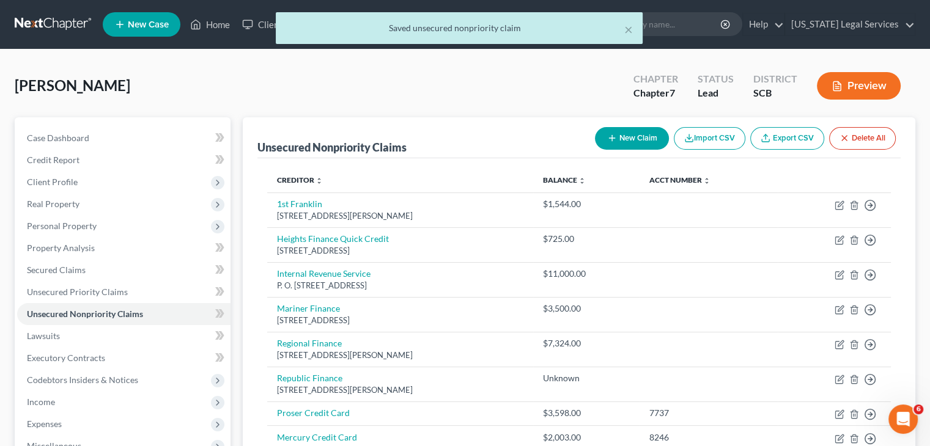
click at [609, 145] on button "New Claim" at bounding box center [632, 138] width 74 height 23
select select "0"
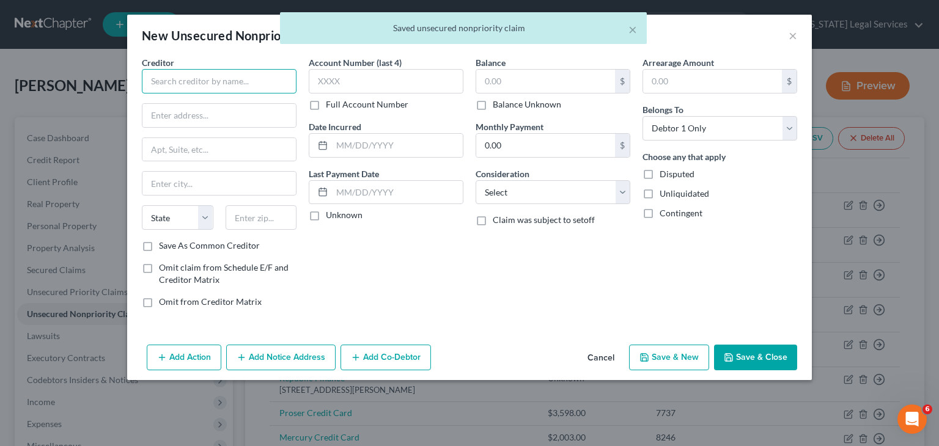
click at [246, 79] on input "text" at bounding box center [219, 81] width 155 height 24
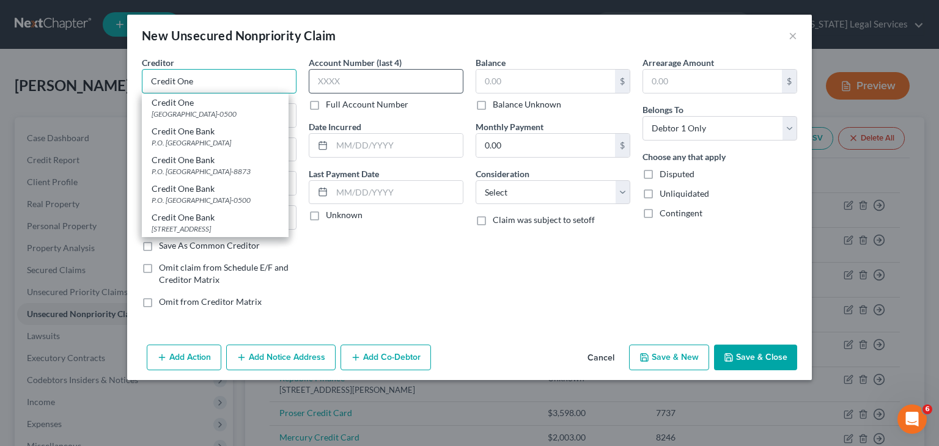
type input "Credit One"
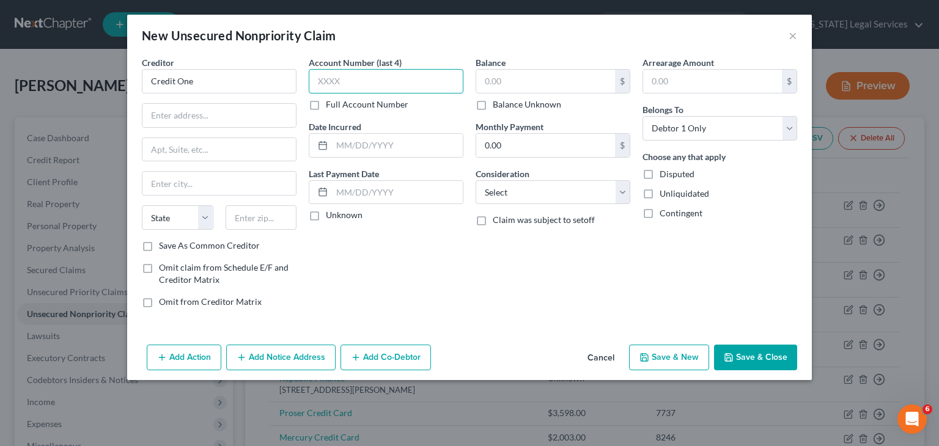
click at [335, 84] on input "text" at bounding box center [386, 81] width 155 height 24
click at [521, 83] on input "text" at bounding box center [545, 81] width 139 height 23
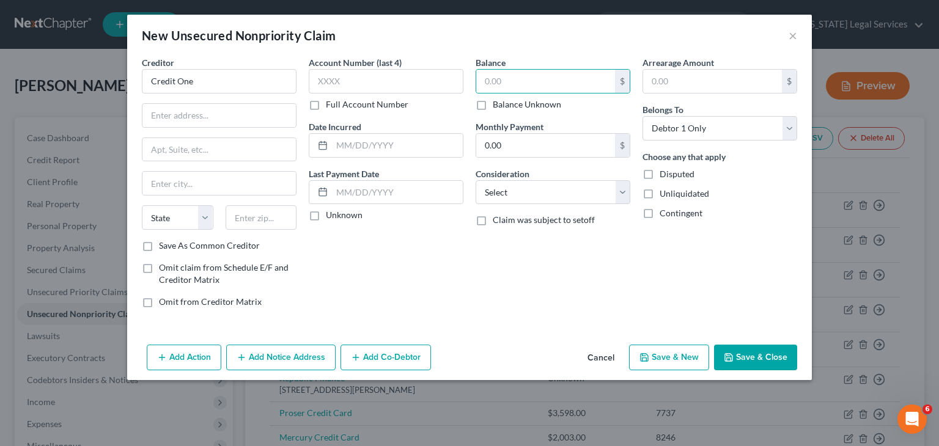
click at [504, 103] on label "Balance Unknown" at bounding box center [527, 104] width 68 height 12
click at [504, 103] on input "Balance Unknown" at bounding box center [501, 102] width 8 height 8
checkbox input "true"
type input "0.00"
click at [336, 89] on input "text" at bounding box center [386, 81] width 155 height 24
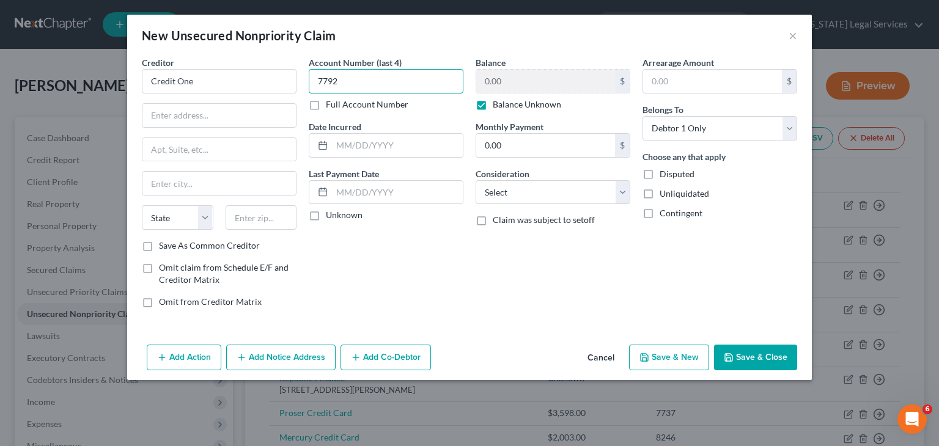
type input "7792"
click at [735, 349] on button "Save & Close" at bounding box center [755, 358] width 83 height 26
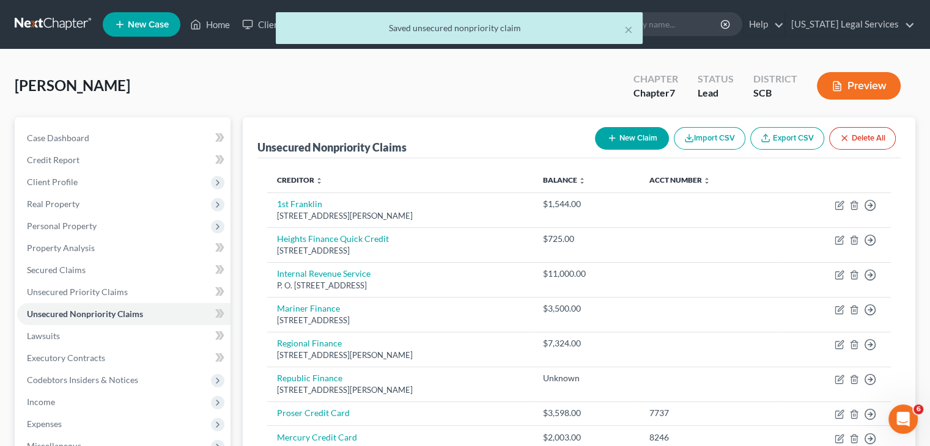
click at [621, 139] on button "New Claim" at bounding box center [632, 138] width 74 height 23
select select "0"
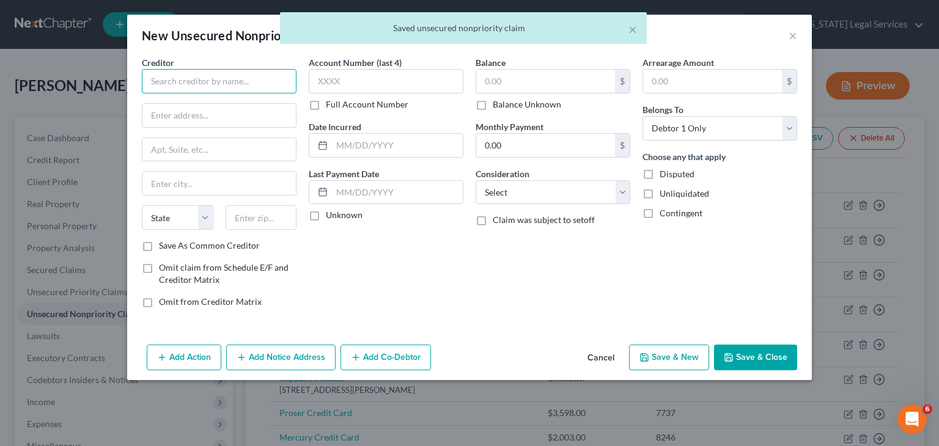
click at [238, 76] on input "text" at bounding box center [219, 81] width 155 height 24
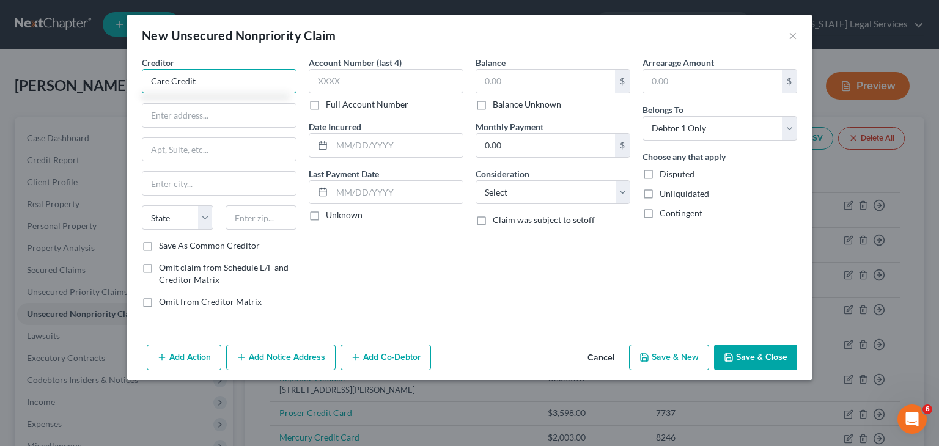
paste input "Credit Card"
type input "Care Credit Credit Card"
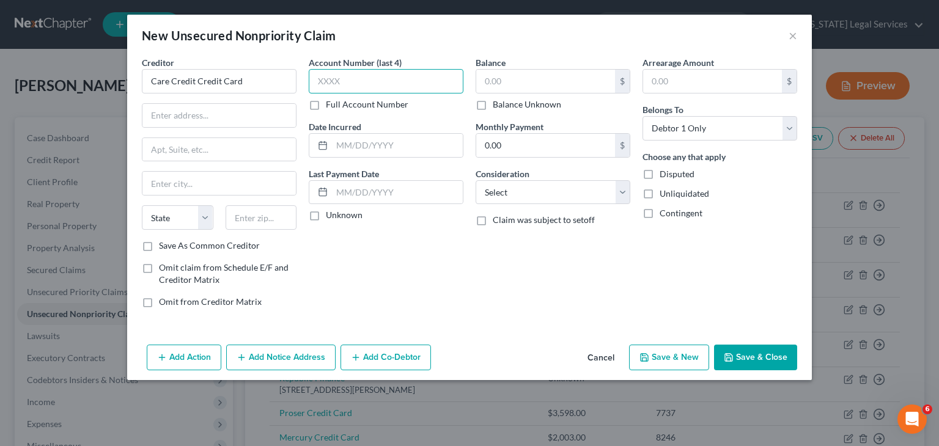
click at [358, 87] on input "text" at bounding box center [386, 81] width 155 height 24
type input "3330"
click at [497, 83] on input "text" at bounding box center [545, 81] width 139 height 23
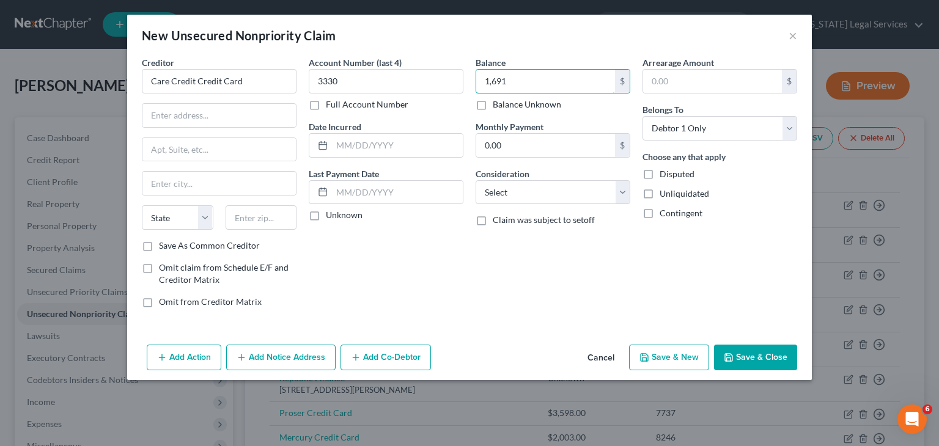
type input "1,691"
click at [746, 348] on button "Save & Close" at bounding box center [755, 358] width 83 height 26
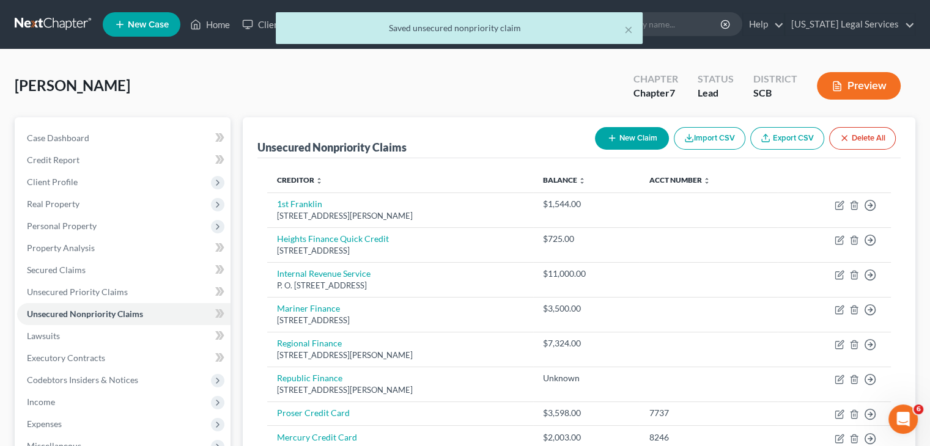
click at [629, 141] on button "New Claim" at bounding box center [632, 138] width 74 height 23
select select "0"
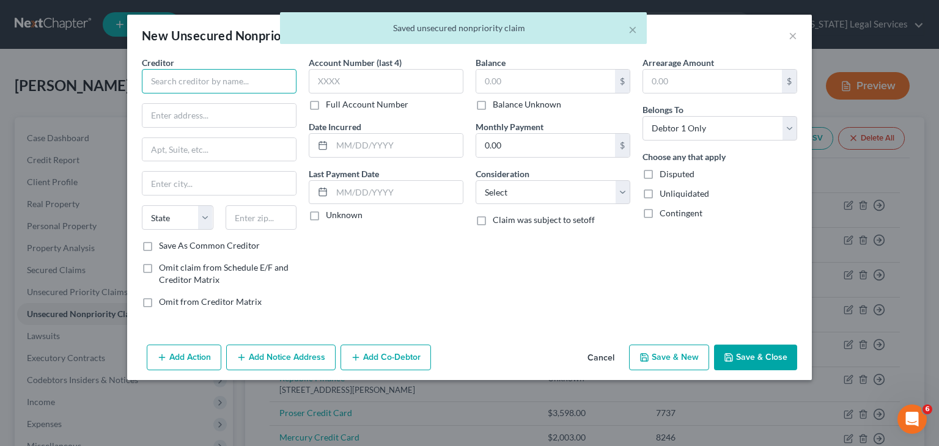
click at [169, 81] on input "text" at bounding box center [219, 81] width 155 height 24
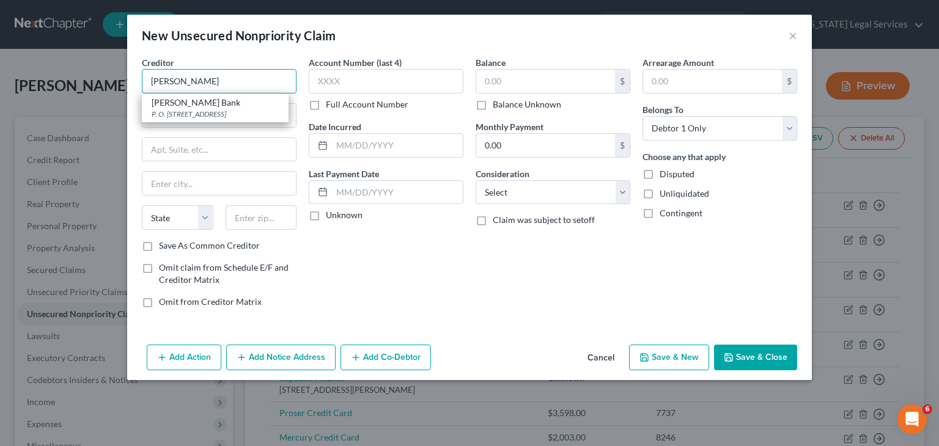
paste input "Credit Card"
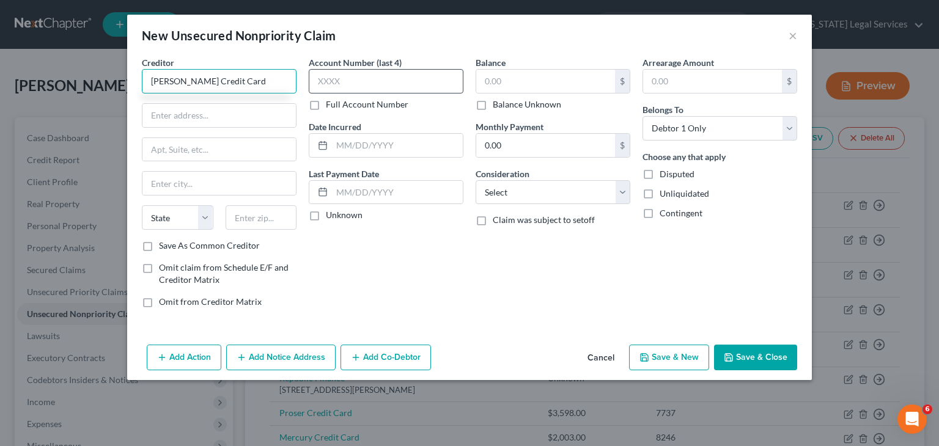
type input "[PERSON_NAME] Credit Card"
click at [360, 76] on input "text" at bounding box center [386, 81] width 155 height 24
type input "4258"
click at [518, 86] on input "text" at bounding box center [545, 81] width 139 height 23
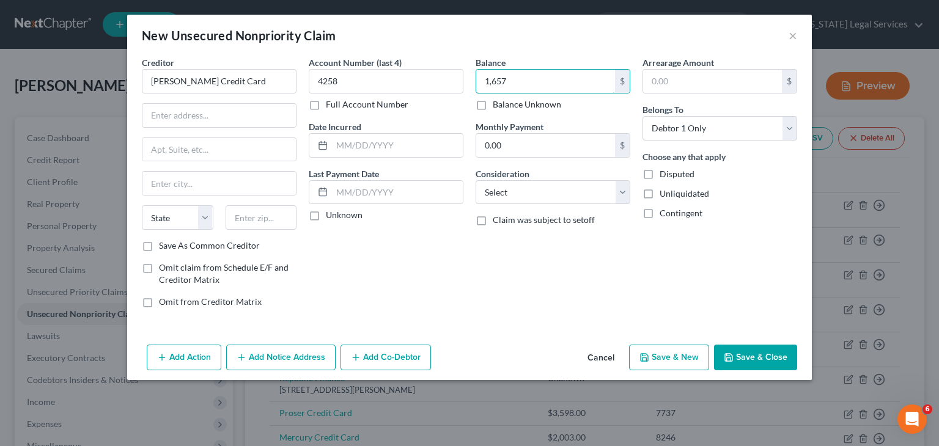
type input "1,657"
click at [754, 368] on button "Save & Close" at bounding box center [755, 358] width 83 height 26
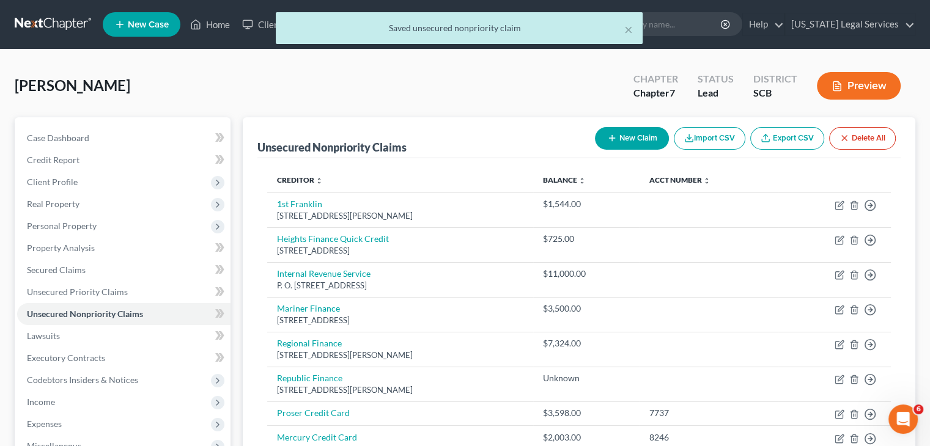
click at [628, 132] on button "New Claim" at bounding box center [632, 138] width 74 height 23
select select "0"
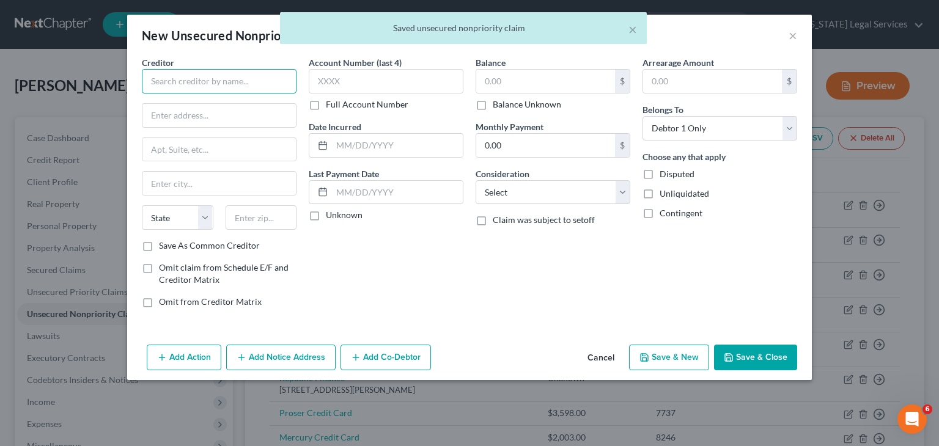
click at [251, 87] on input "text" at bounding box center [219, 81] width 155 height 24
paste input "Credit Card"
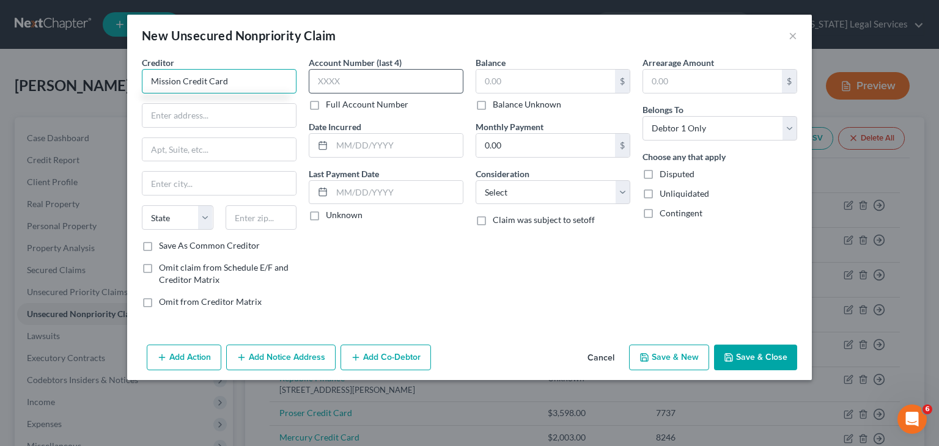
type input "Mission Credit Card"
click at [350, 72] on input "text" at bounding box center [386, 81] width 155 height 24
type input "0917"
click at [518, 81] on input "text" at bounding box center [545, 81] width 139 height 23
click at [742, 350] on button "Save & Close" at bounding box center [755, 358] width 83 height 26
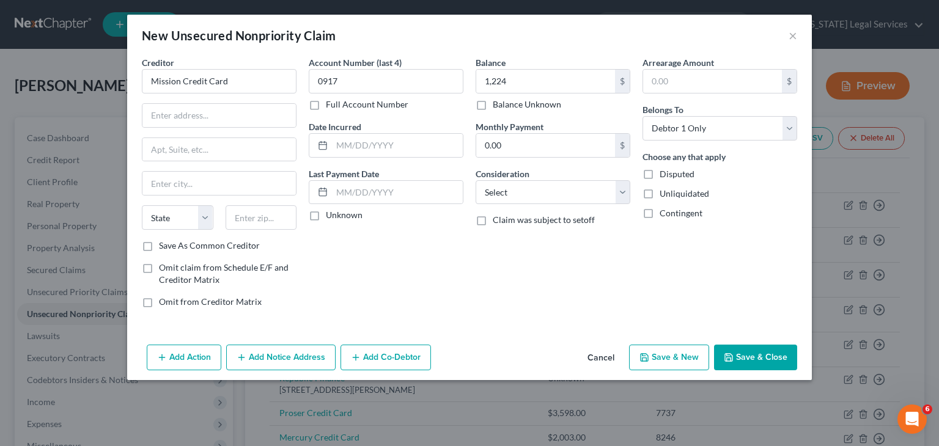
type input "1,224.00"
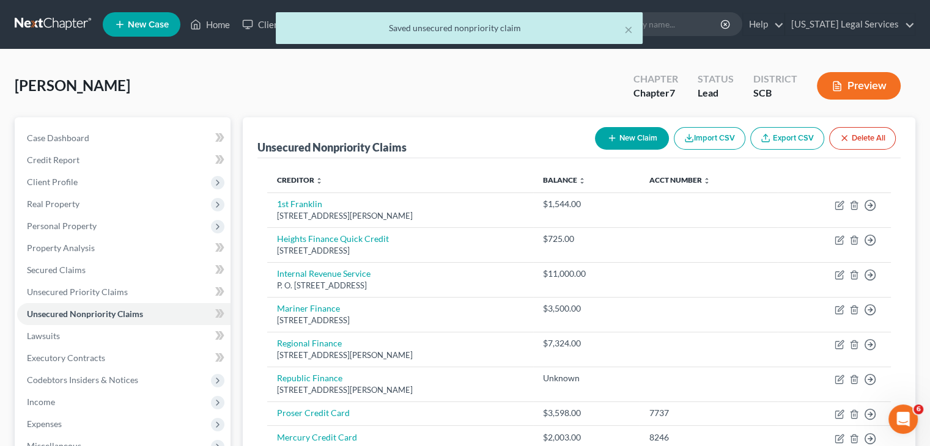
click at [621, 144] on button "New Claim" at bounding box center [632, 138] width 74 height 23
select select "0"
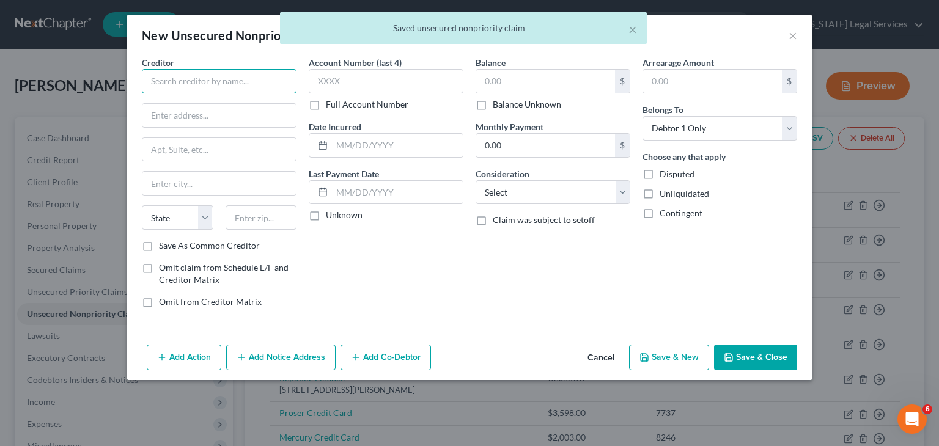
click at [248, 81] on input "text" at bounding box center [219, 81] width 155 height 24
paste input "Credit Card"
type input "[PERSON_NAME] Credit Card"
click at [345, 74] on input "text" at bounding box center [386, 81] width 155 height 24
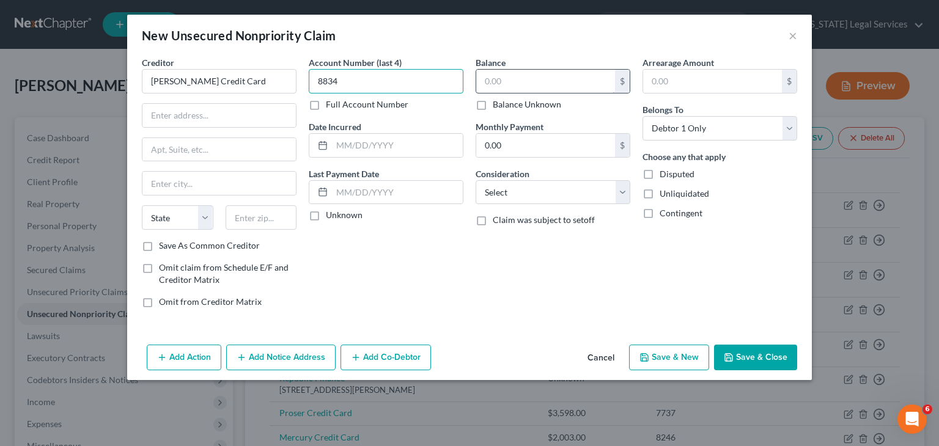
type input "8834"
click at [537, 73] on input "text" at bounding box center [545, 81] width 139 height 23
click at [745, 353] on button "Save & Close" at bounding box center [755, 358] width 83 height 26
type input "1,224.00"
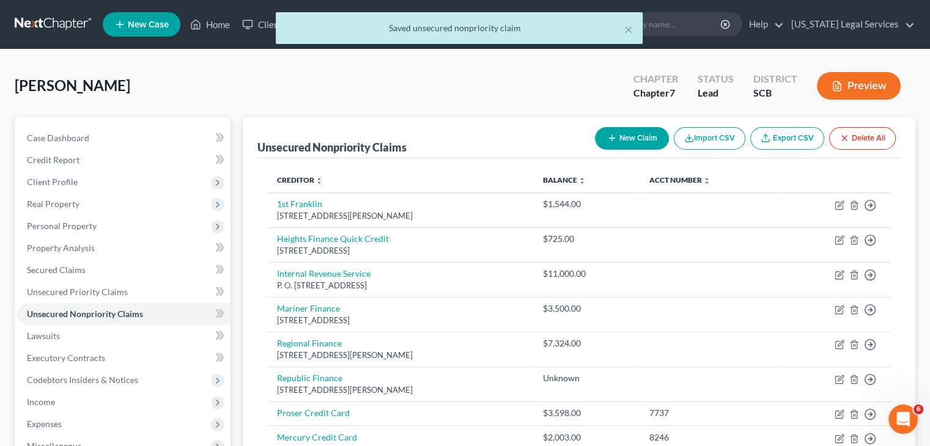
click at [633, 142] on button "New Claim" at bounding box center [632, 138] width 74 height 23
select select "0"
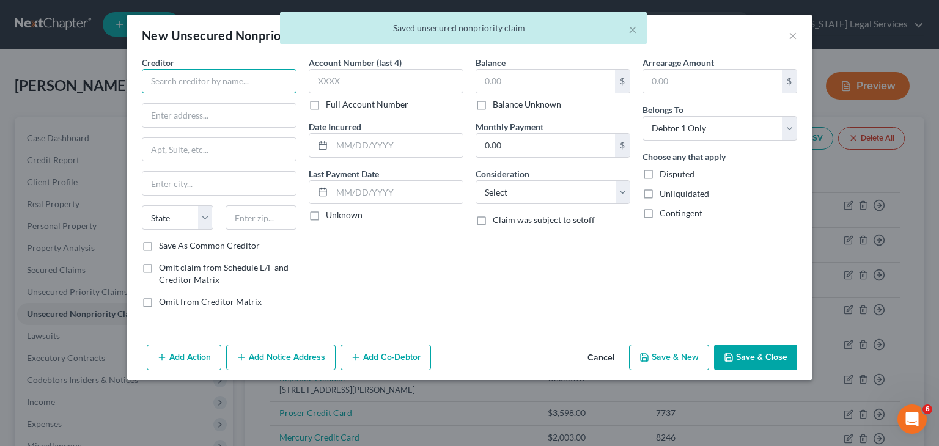
click at [213, 79] on input "text" at bounding box center [219, 81] width 155 height 24
paste input "Credit Card"
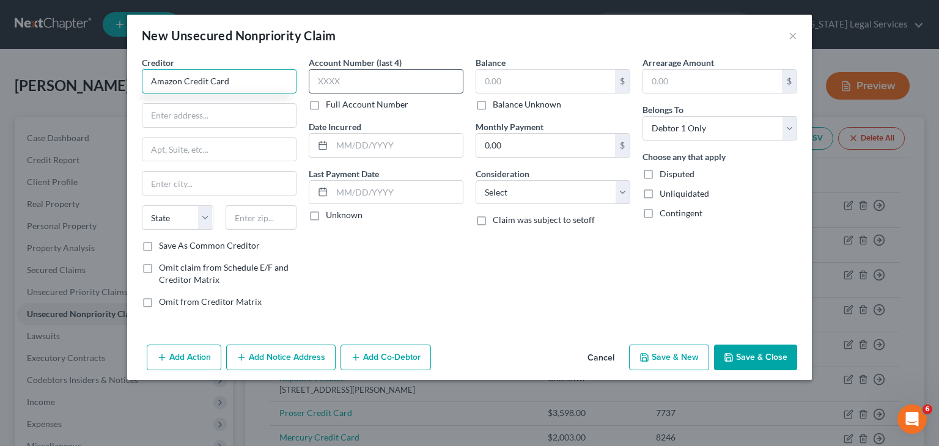
type input "Amazon Credit Card"
click at [332, 83] on input "text" at bounding box center [386, 81] width 155 height 24
type input "8430"
click at [559, 72] on input "text" at bounding box center [545, 81] width 139 height 23
click at [764, 346] on button "Save & Close" at bounding box center [755, 358] width 83 height 26
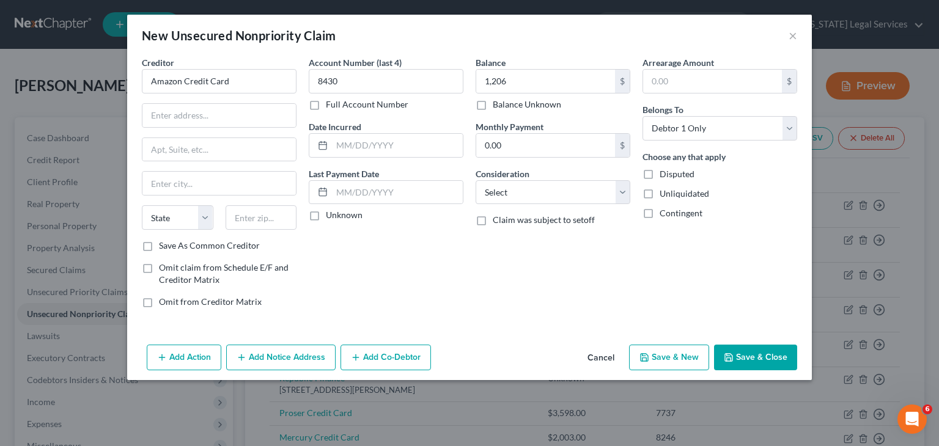
type input "1,206.00"
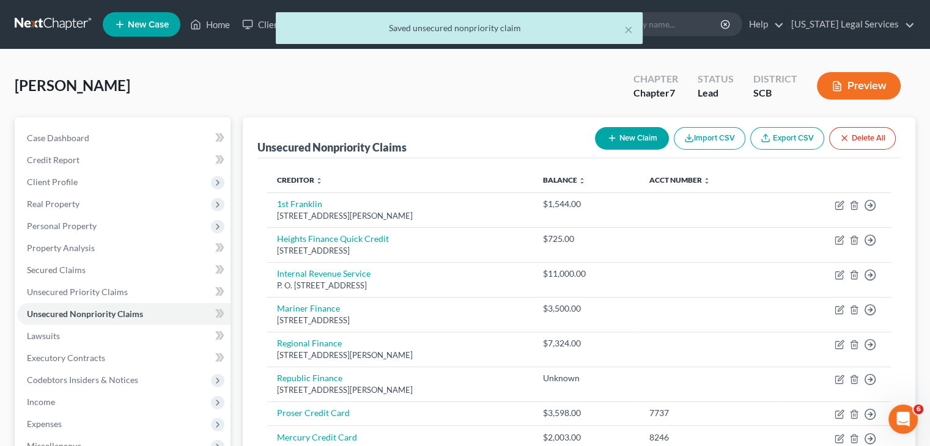
click at [618, 142] on button "New Claim" at bounding box center [632, 138] width 74 height 23
select select "0"
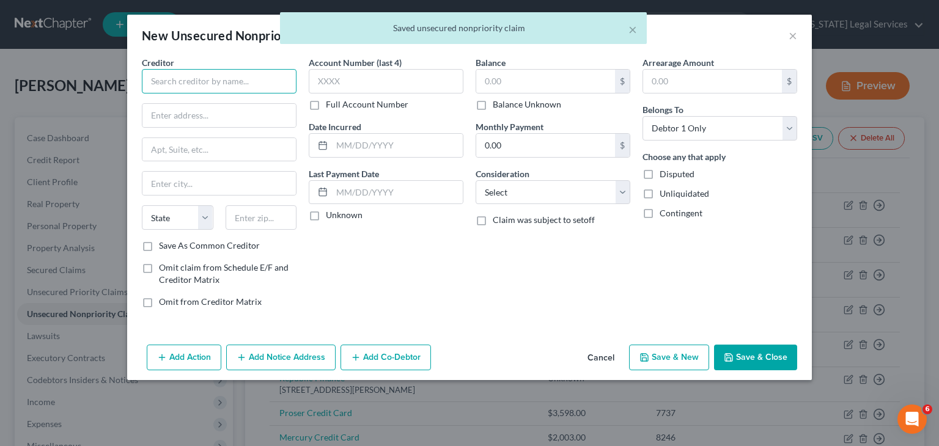
click at [221, 81] on input "text" at bounding box center [219, 81] width 155 height 24
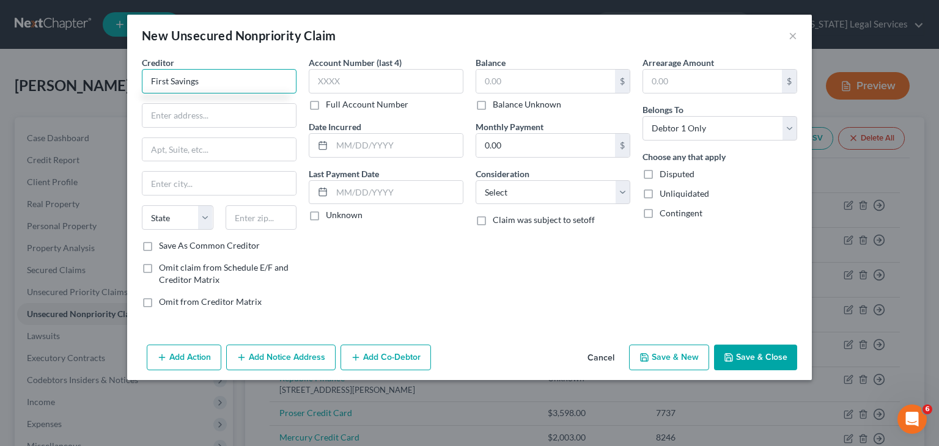
paste input "Credit Card"
type input "First Savings Credit Card"
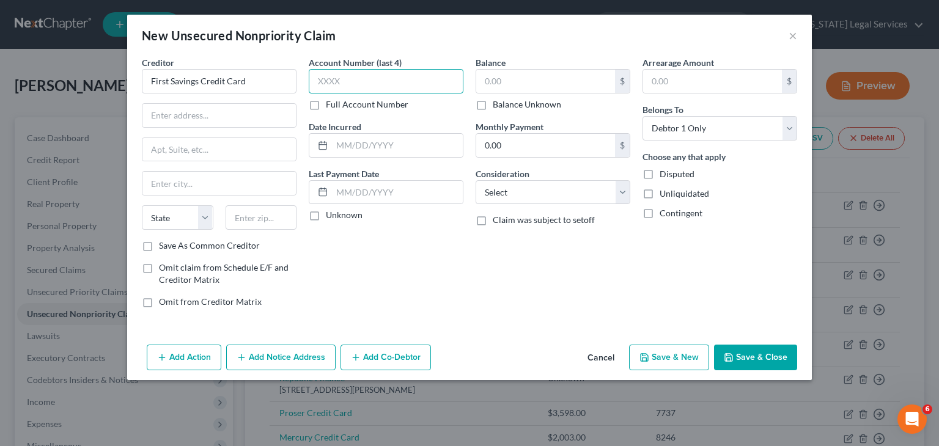
click at [326, 80] on input "text" at bounding box center [386, 81] width 155 height 24
type input "6254"
click at [504, 84] on input "text" at bounding box center [545, 81] width 139 height 23
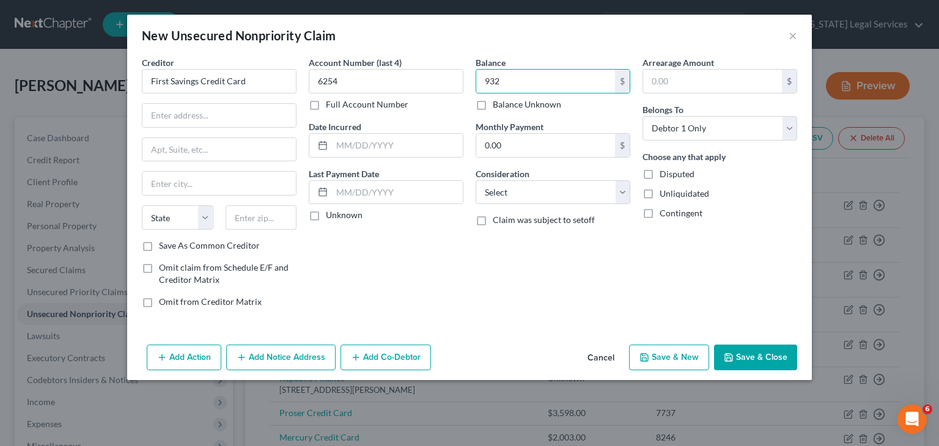
click at [749, 372] on div "Add Action Add Notice Address Add Co-Debtor Cancel Save & New Save & Close" at bounding box center [469, 360] width 684 height 40
click at [736, 356] on button "Save & Close" at bounding box center [755, 358] width 83 height 26
type input "932.00"
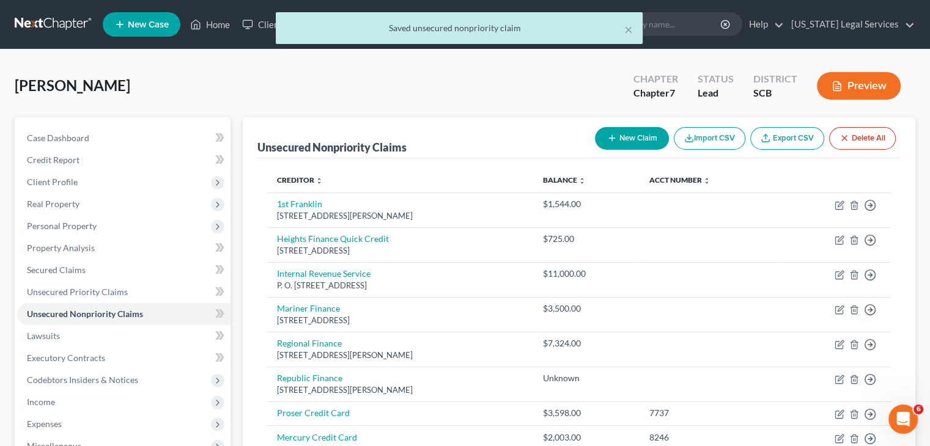
click at [620, 135] on button "New Claim" at bounding box center [632, 138] width 74 height 23
select select "0"
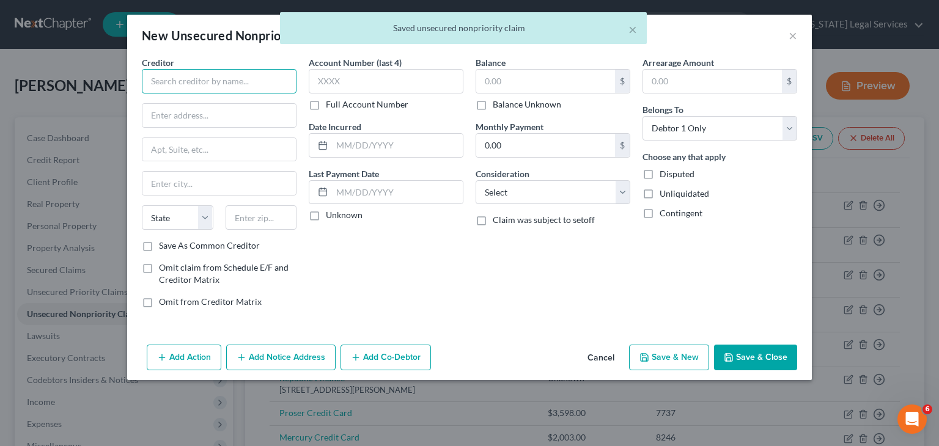
click at [284, 76] on input "text" at bounding box center [219, 81] width 155 height 24
paste input "Credit Card"
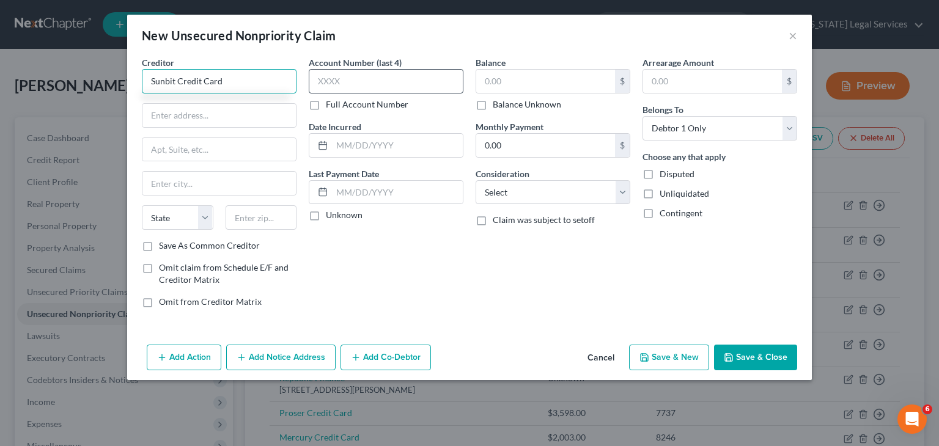
type input "Sunbit Credit Card"
click at [391, 84] on input "text" at bounding box center [386, 81] width 155 height 24
type input "7543"
click at [516, 80] on input "text" at bounding box center [545, 81] width 139 height 23
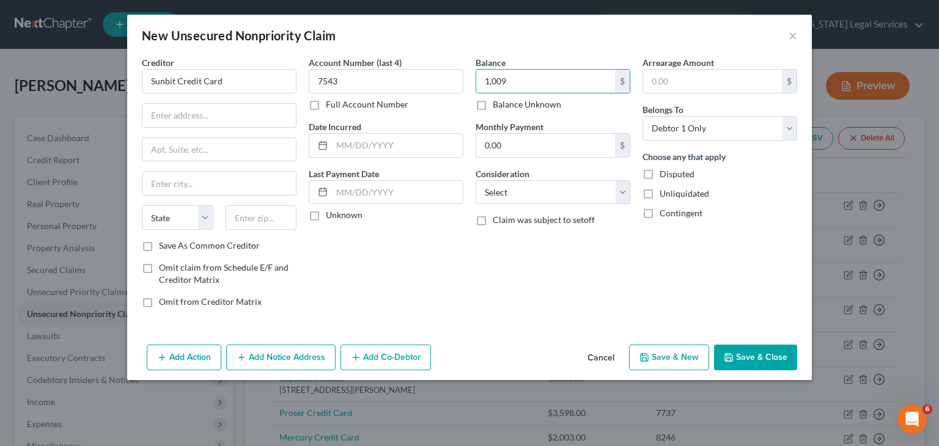
click at [760, 359] on button "Save & Close" at bounding box center [755, 358] width 83 height 26
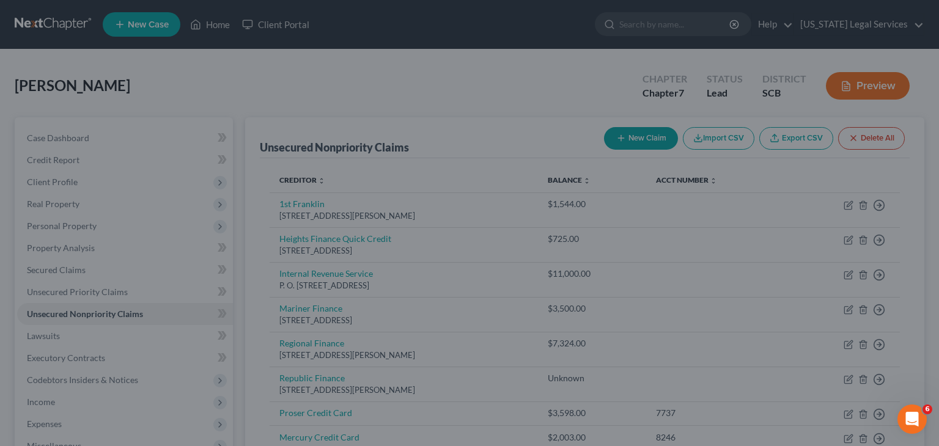
type input "1,009.00"
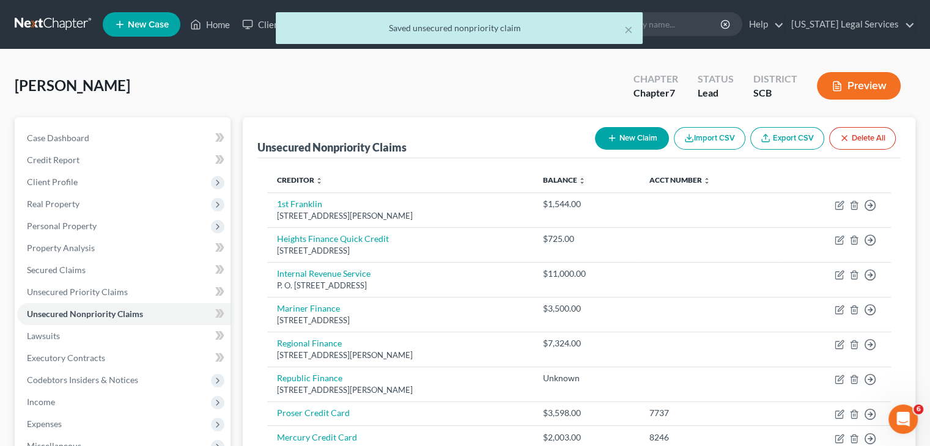
click at [609, 138] on line "button" at bounding box center [612, 138] width 6 height 0
select select "0"
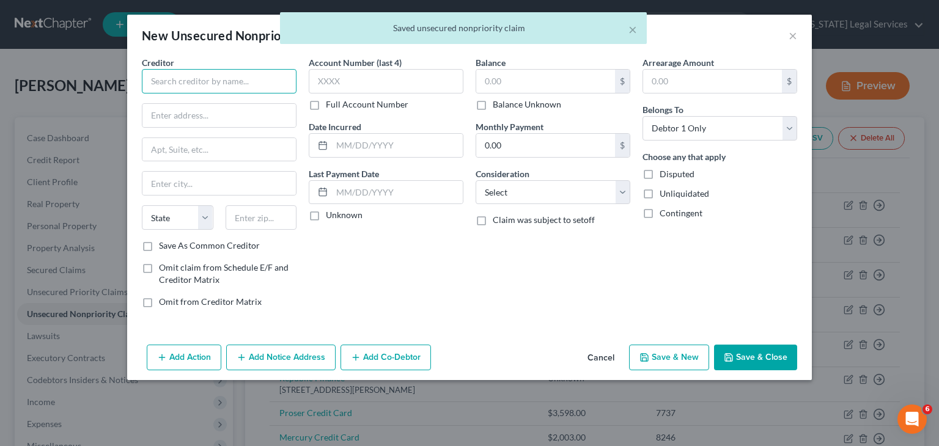
click at [169, 80] on input "text" at bounding box center [219, 81] width 155 height 24
paste input "Credit Card"
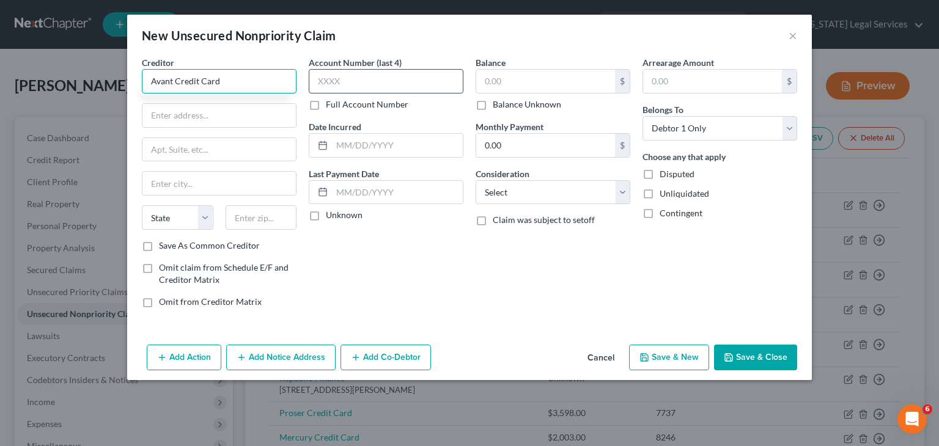
type input "Avant Credit Card"
click at [342, 84] on input "text" at bounding box center [386, 81] width 155 height 24
click at [510, 69] on div "$" at bounding box center [552, 81] width 155 height 24
click at [509, 74] on input "text" at bounding box center [545, 81] width 139 height 23
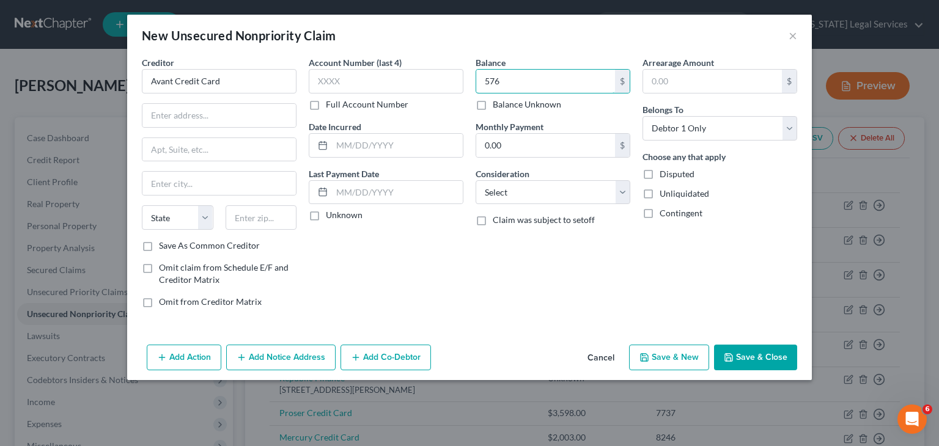
type input "576"
click at [746, 342] on div "Add Action Add Notice Address Add Co-Debtor Cancel Save & New Save & Close" at bounding box center [469, 360] width 684 height 40
click at [747, 348] on button "Save & Close" at bounding box center [755, 358] width 83 height 26
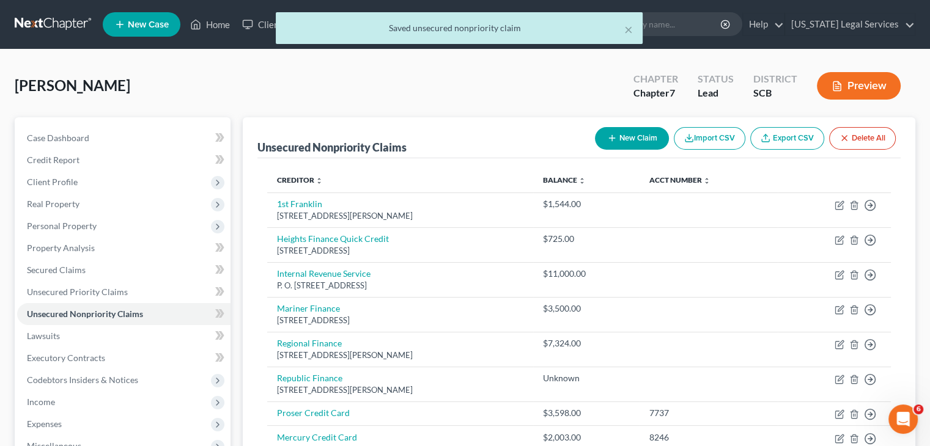
click at [636, 136] on button "New Claim" at bounding box center [632, 138] width 74 height 23
select select "0"
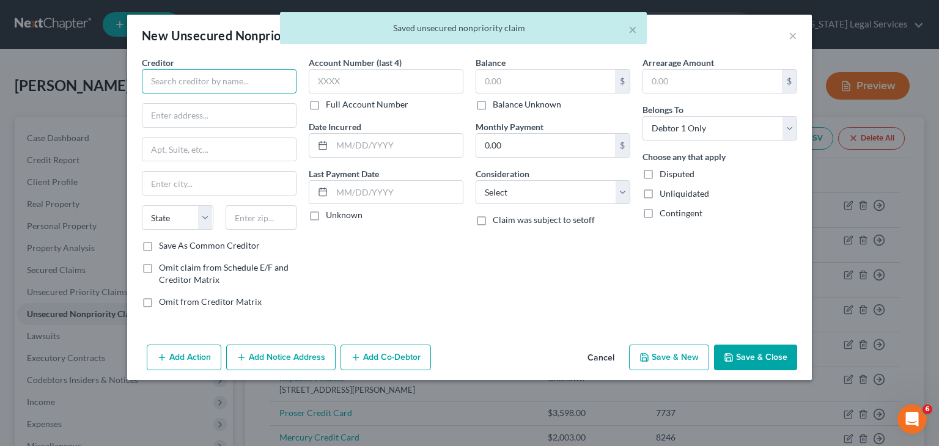
click at [252, 79] on input "text" at bounding box center [219, 81] width 155 height 24
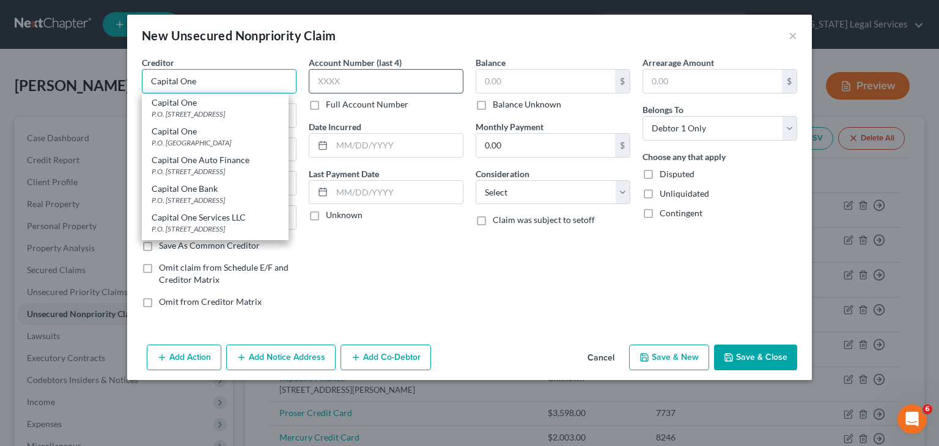
type input "Capital One"
click at [332, 89] on input "text" at bounding box center [386, 81] width 155 height 24
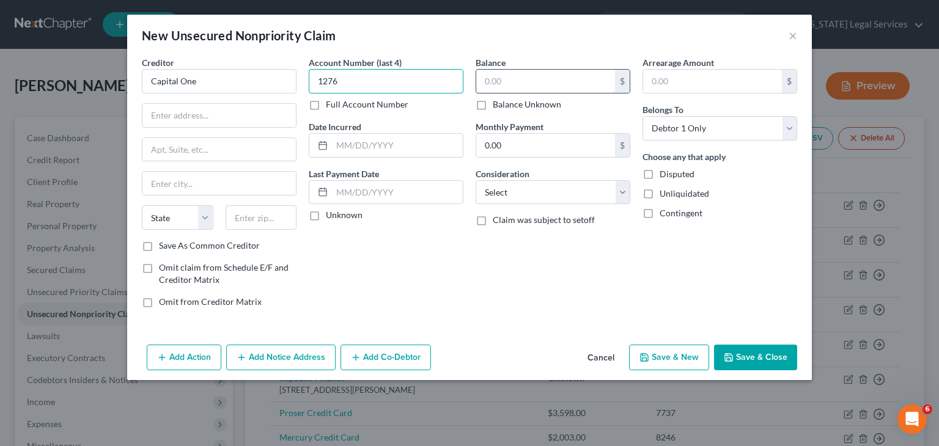
type input "1276"
click at [502, 89] on input "text" at bounding box center [545, 81] width 139 height 23
click at [732, 353] on icon "button" at bounding box center [729, 358] width 10 height 10
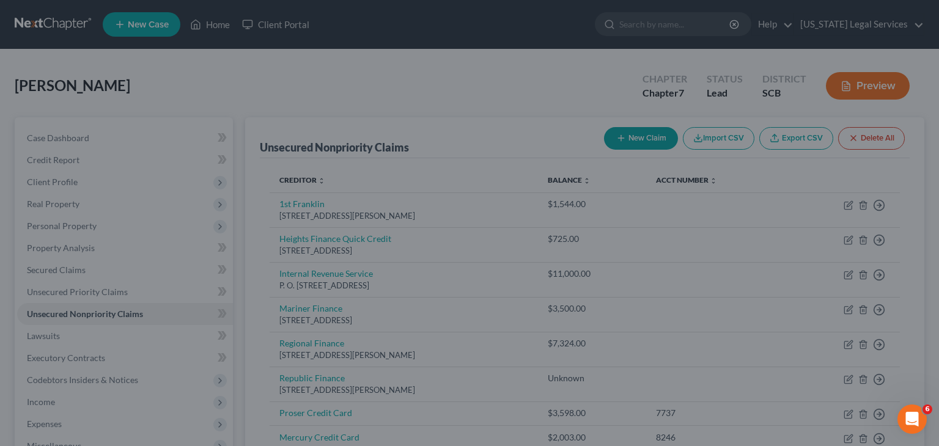
type input "219.00"
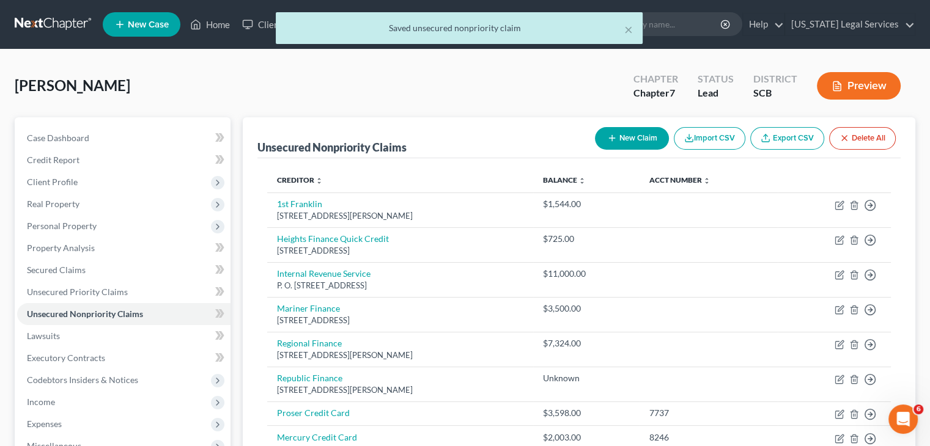
click at [644, 139] on button "New Claim" at bounding box center [632, 138] width 74 height 23
select select "0"
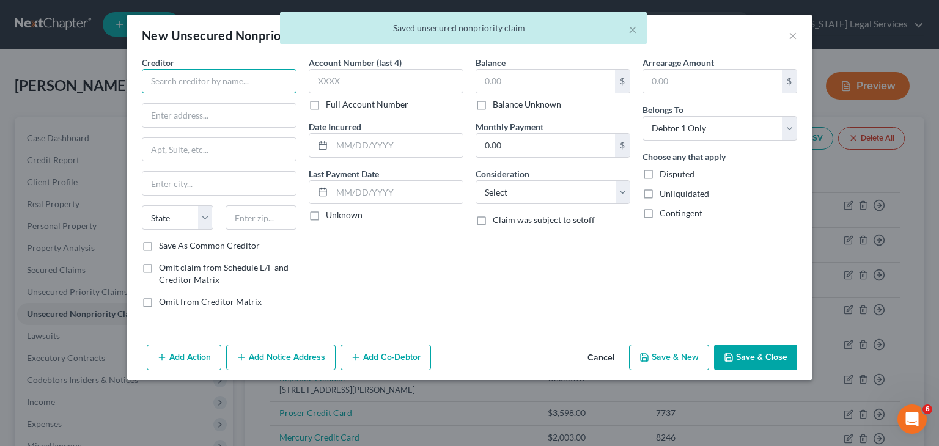
click at [266, 84] on input "text" at bounding box center [219, 81] width 155 height 24
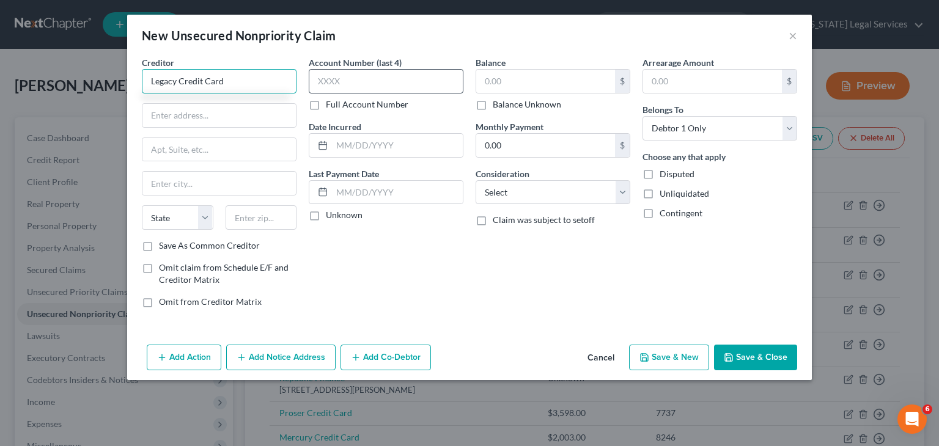
type input "Legacy Credit Card"
click at [343, 81] on input "text" at bounding box center [386, 81] width 155 height 24
type input "9638"
click at [501, 107] on label "Balance Unknown" at bounding box center [527, 104] width 68 height 12
click at [501, 106] on input "Balance Unknown" at bounding box center [501, 102] width 8 height 8
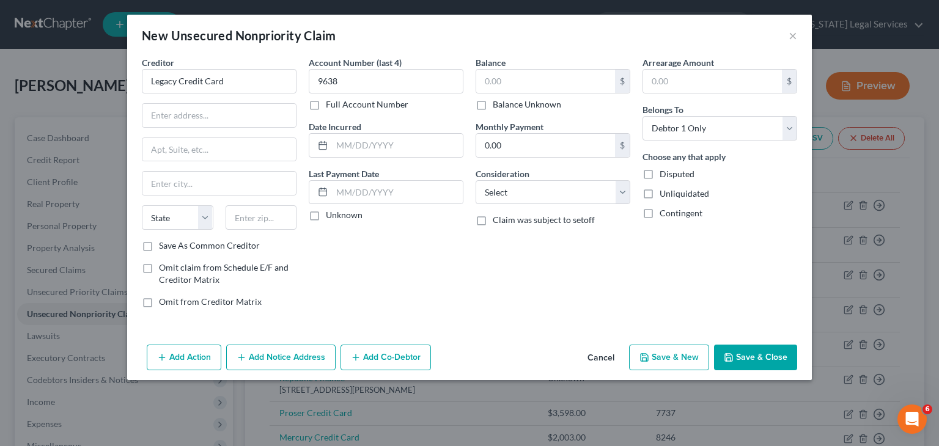
checkbox input "true"
type input "0.00"
click at [752, 364] on button "Save & Close" at bounding box center [755, 358] width 83 height 26
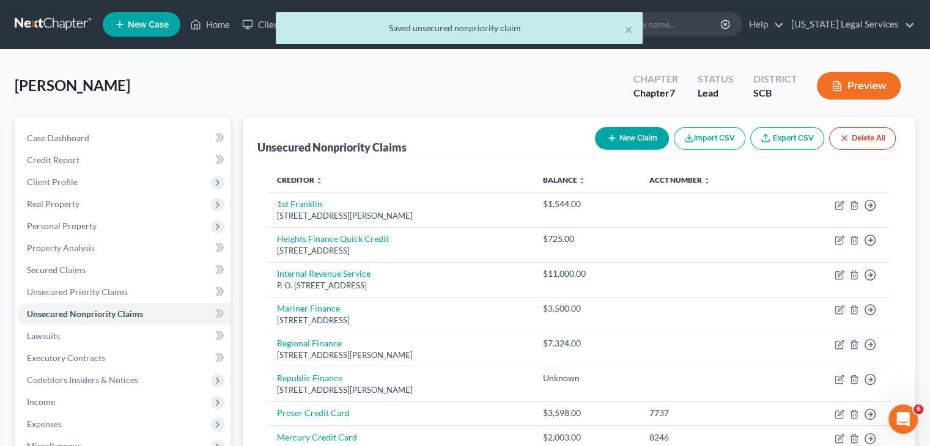
click at [623, 148] on button "New Claim" at bounding box center [632, 138] width 74 height 23
select select "0"
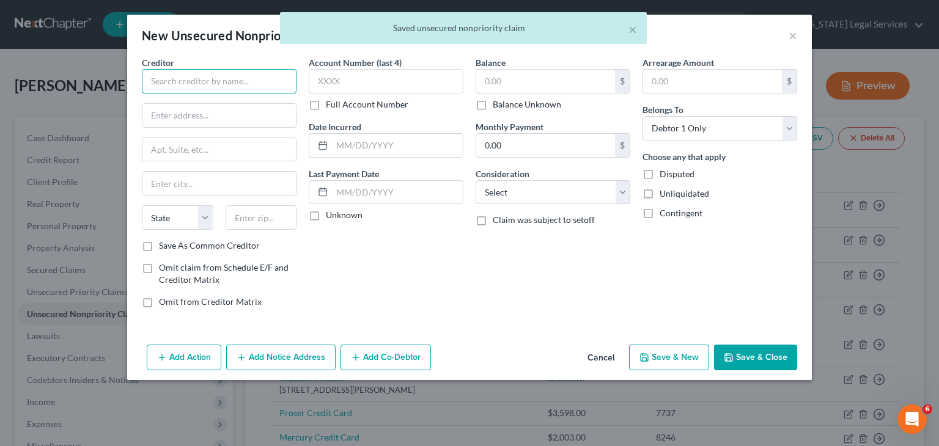
click at [185, 79] on input "text" at bounding box center [219, 81] width 155 height 24
paste input "Credit Card"
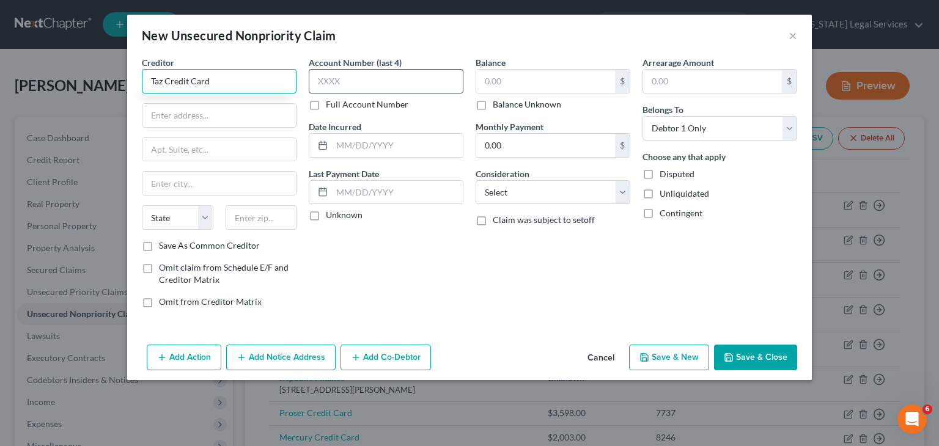
type input "Taz Credit Card"
click at [360, 82] on input "text" at bounding box center [386, 81] width 155 height 24
type input "0854"
click at [525, 76] on input "text" at bounding box center [545, 81] width 139 height 23
click at [523, 103] on label "Balance Unknown" at bounding box center [527, 104] width 68 height 12
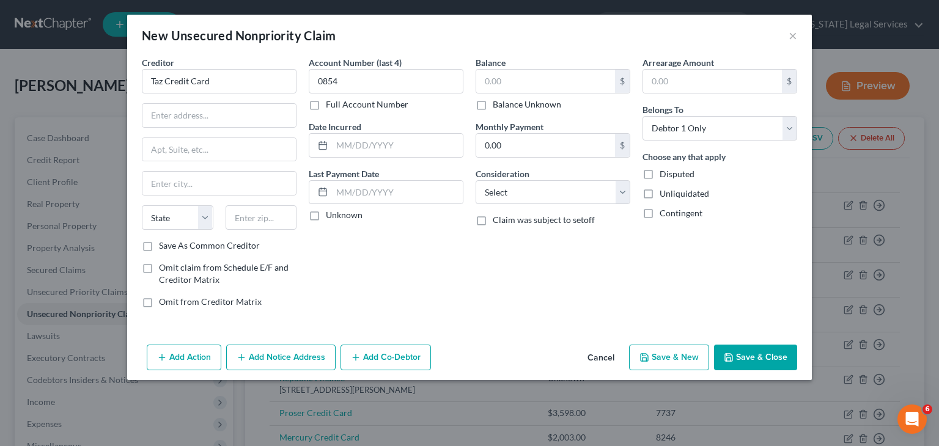
click at [505, 103] on input "Balance Unknown" at bounding box center [501, 102] width 8 height 8
checkbox input "true"
type input "0.00"
click at [731, 354] on icon "button" at bounding box center [728, 357] width 7 height 7
